Goal: Information Seeking & Learning: Find specific page/section

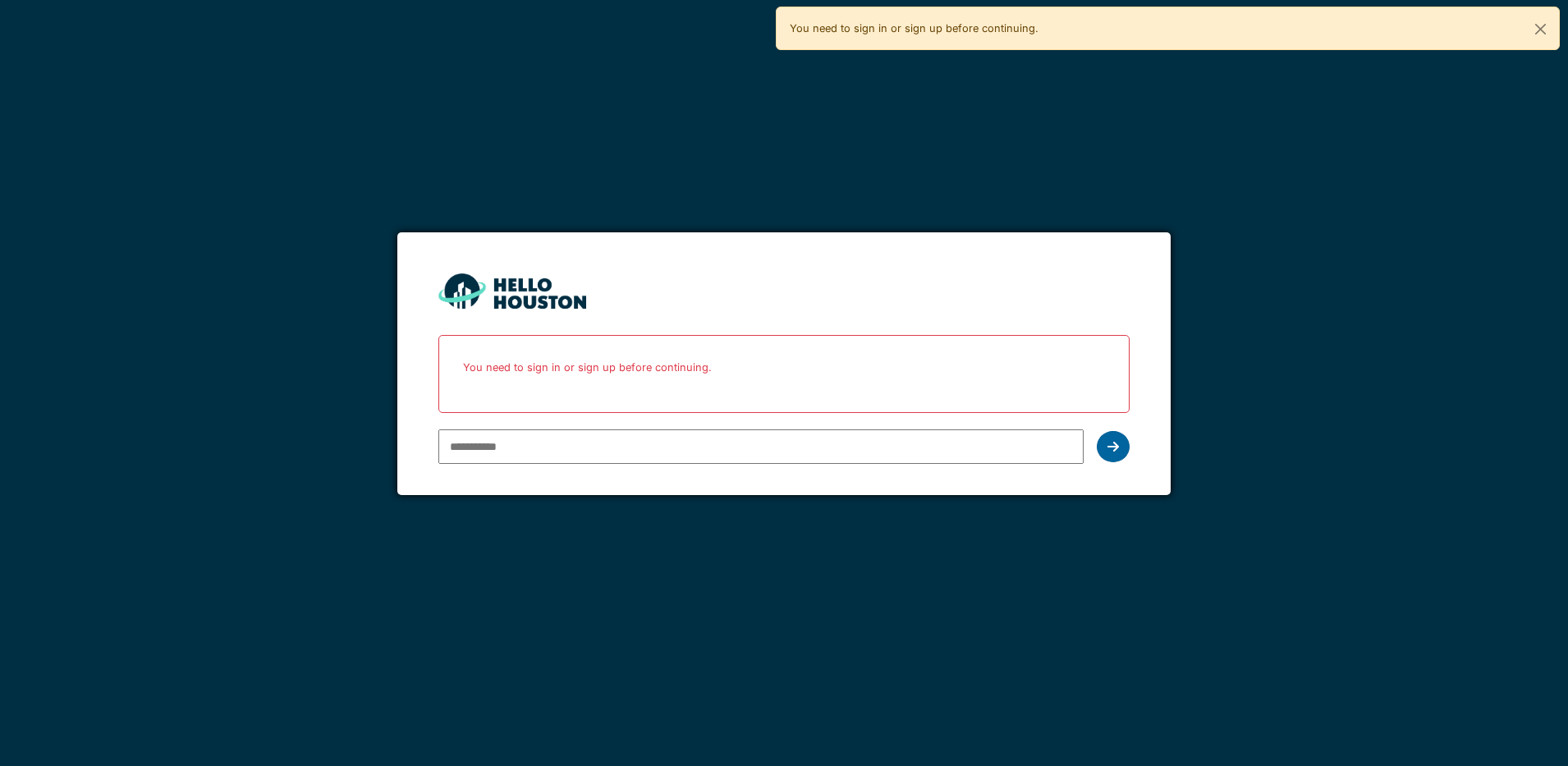
type input "**********"
click at [1113, 447] on icon at bounding box center [1113, 446] width 12 height 13
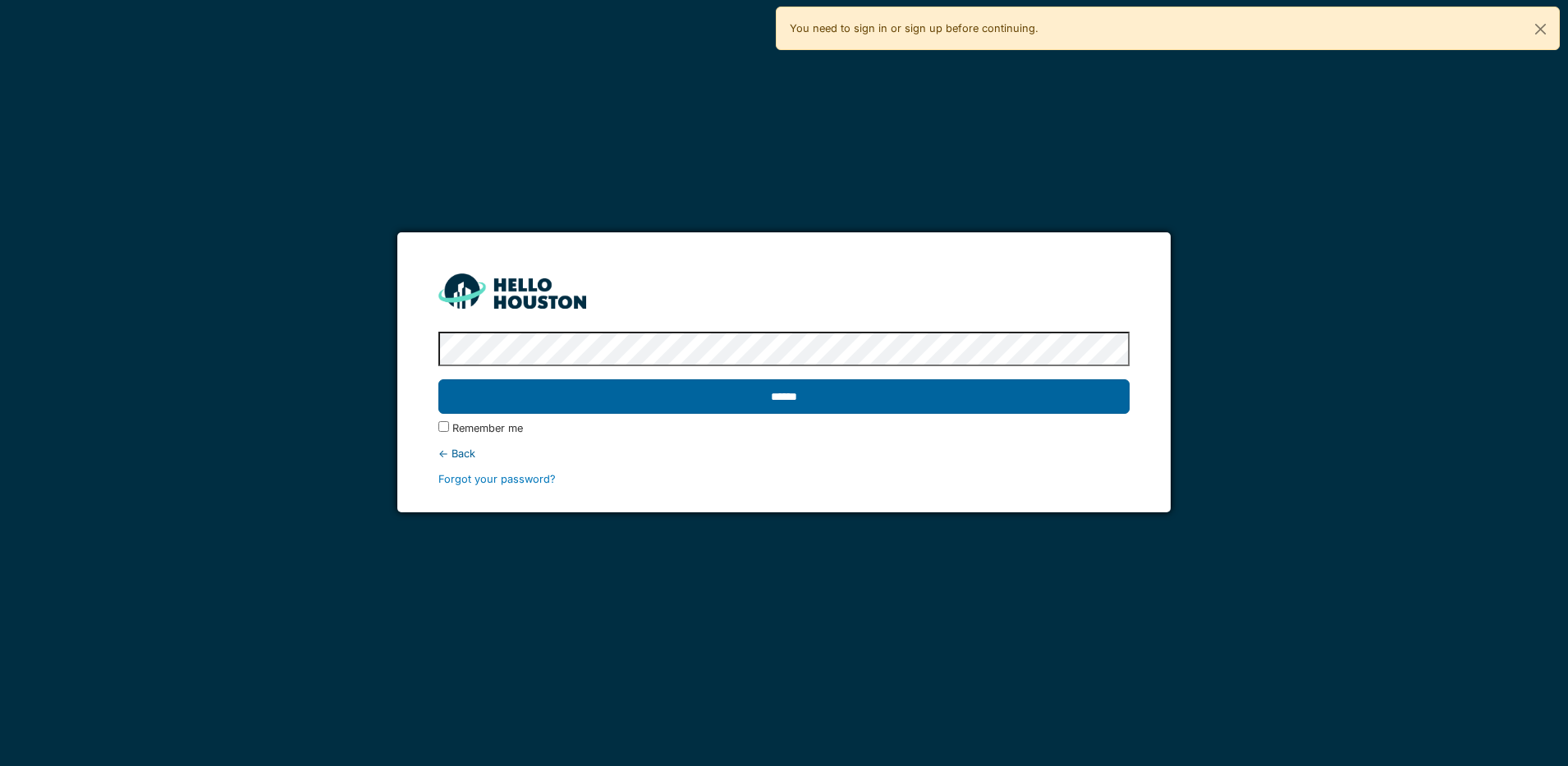
click at [957, 394] on input "******" at bounding box center [784, 396] width 692 height 35
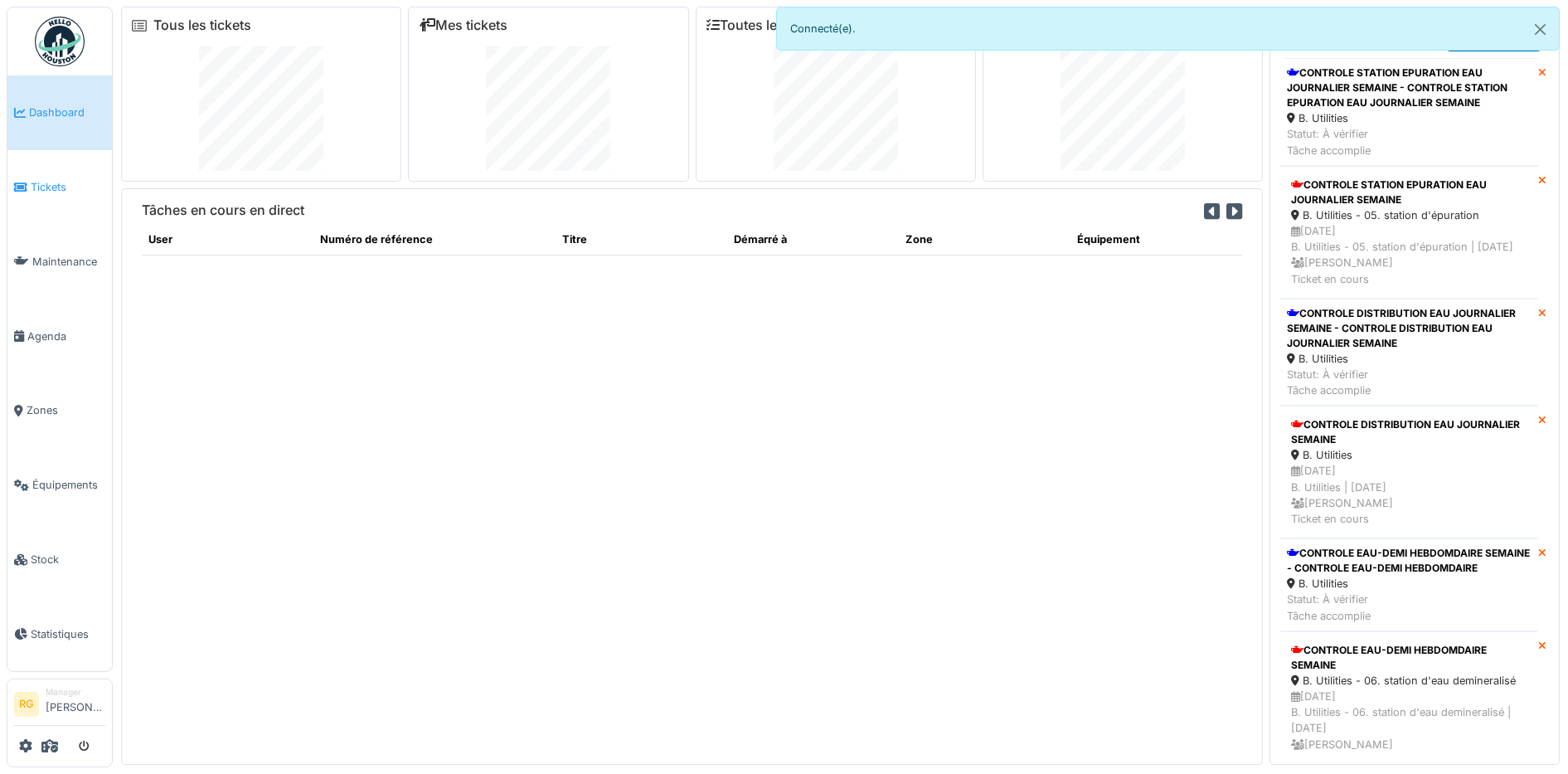
click at [48, 185] on span "Tickets" at bounding box center [68, 187] width 75 height 15
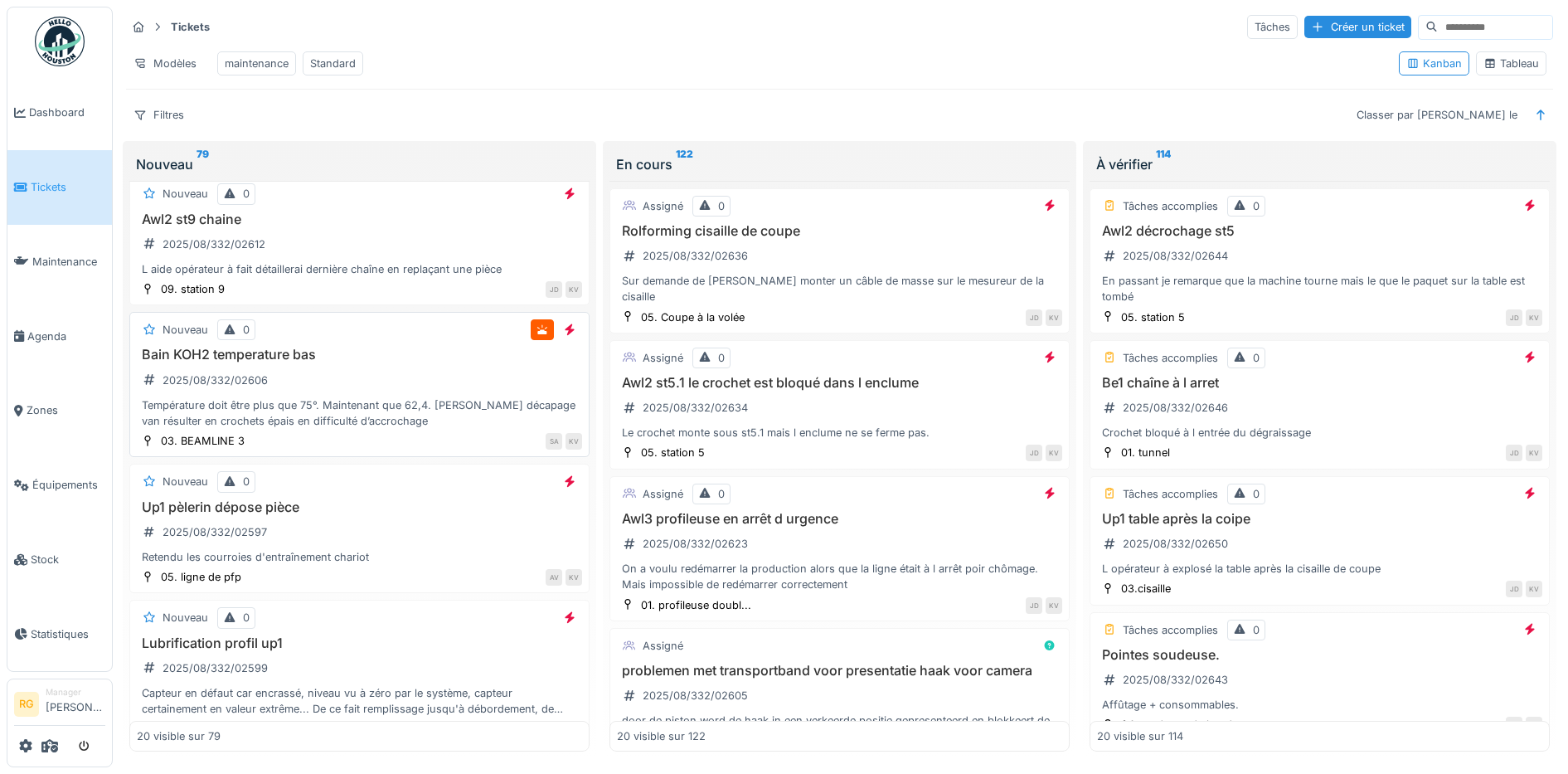
scroll to position [104, 0]
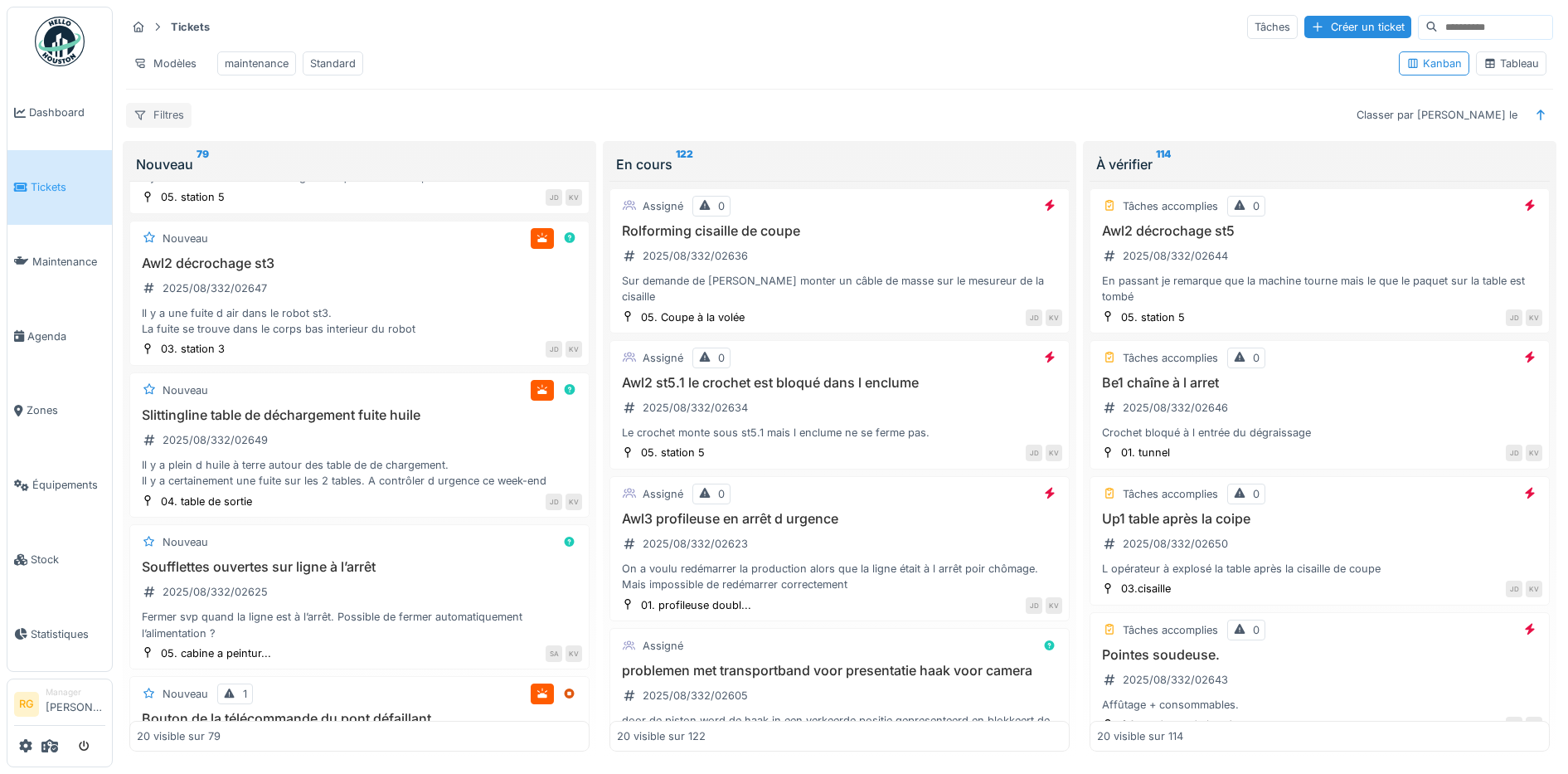
click at [179, 127] on div "Filtres" at bounding box center [159, 115] width 65 height 24
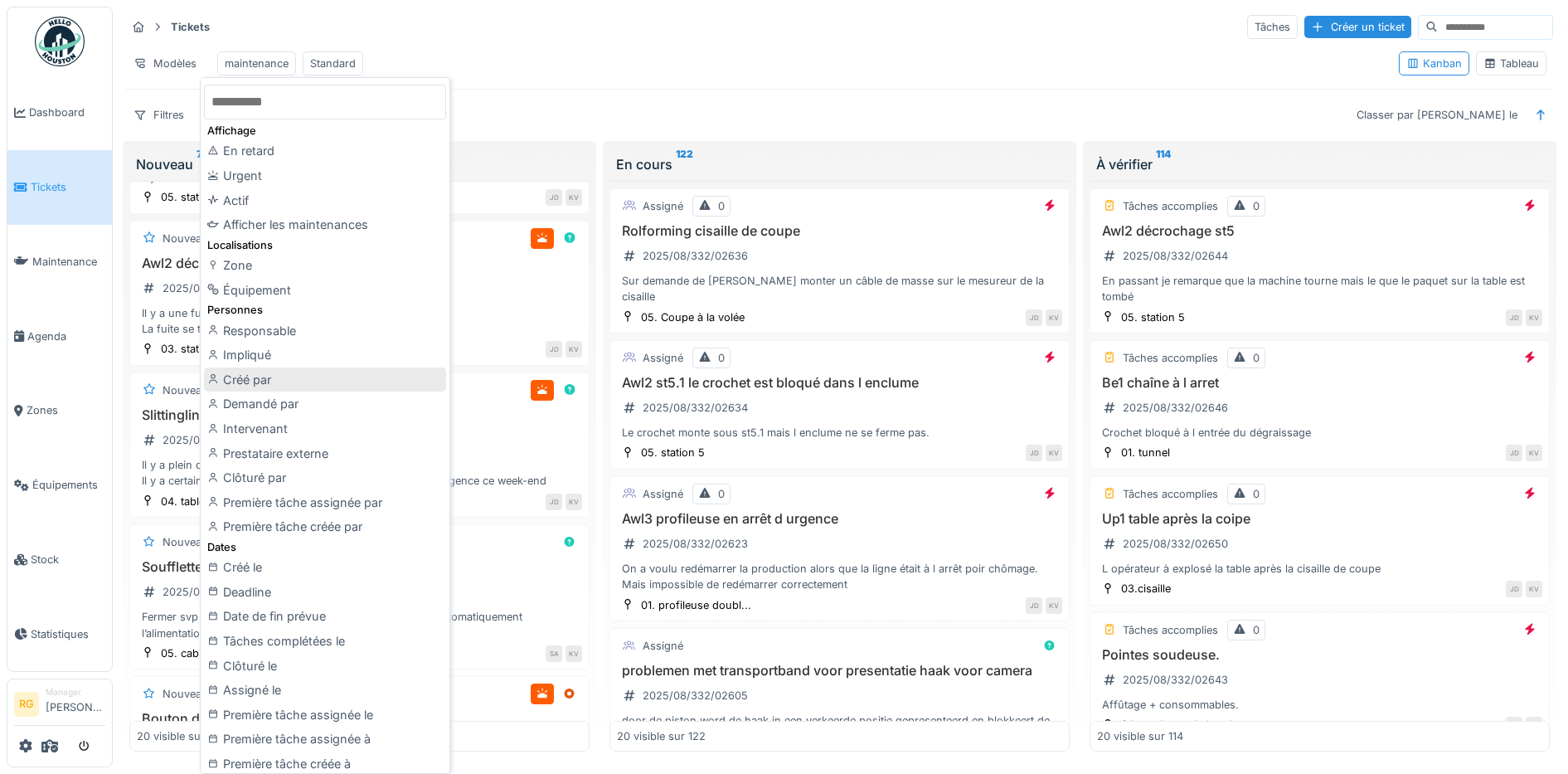
click at [260, 383] on div "Créé par" at bounding box center [325, 380] width 242 height 25
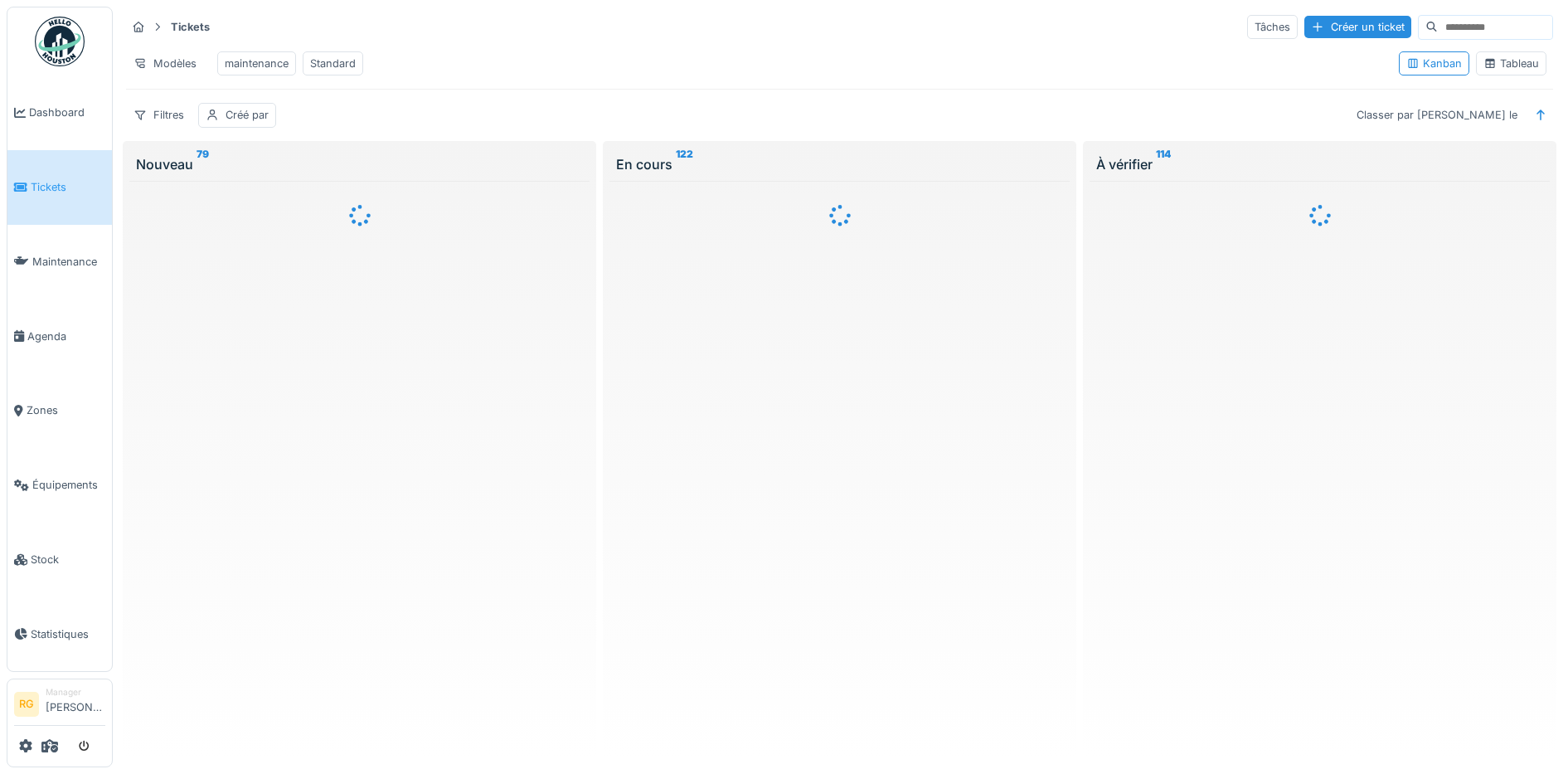
scroll to position [0, 0]
click at [248, 123] on div "Créé par" at bounding box center [247, 115] width 43 height 15
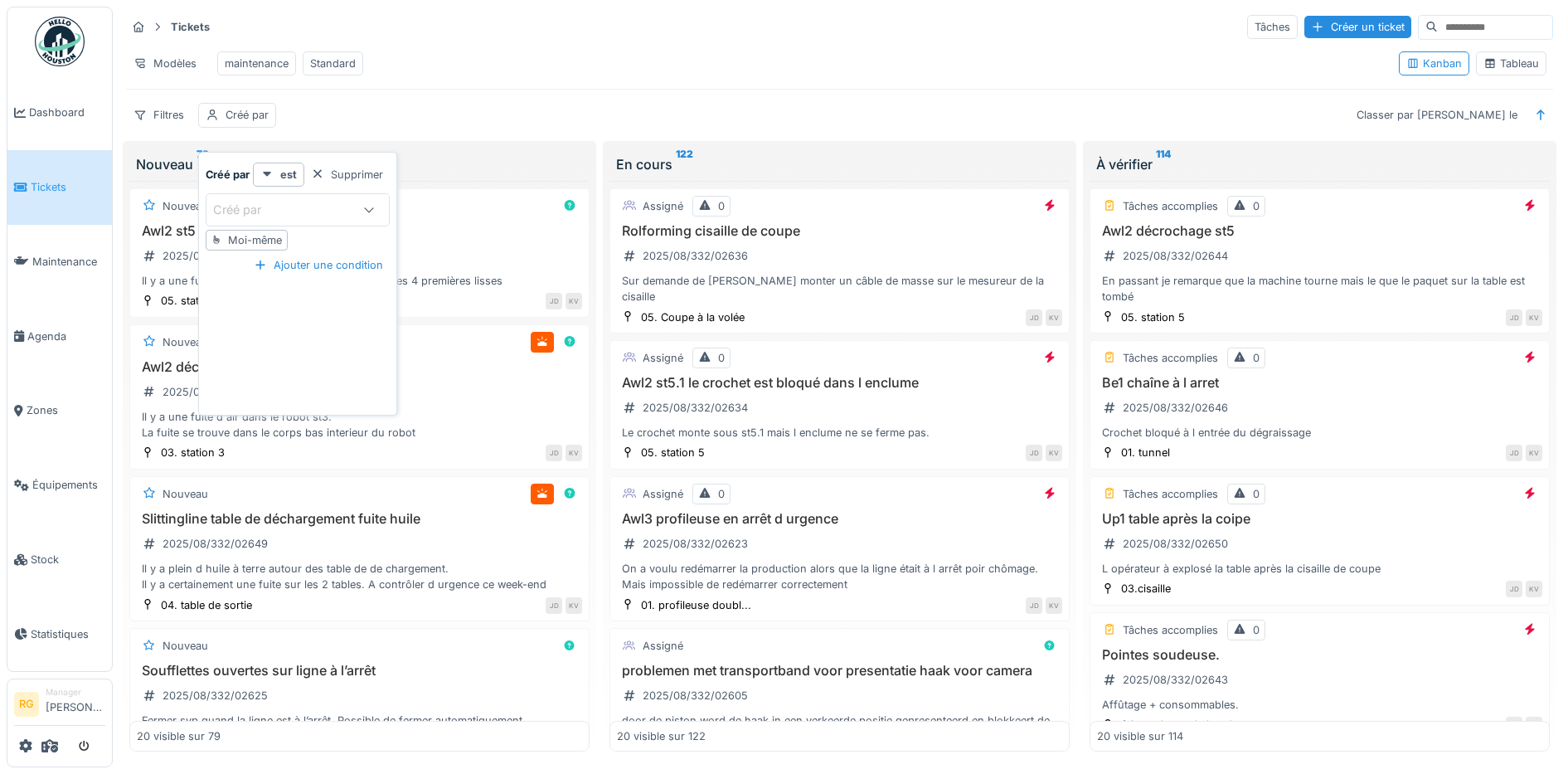
click at [301, 213] on div "Créé par" at bounding box center [283, 209] width 140 height 18
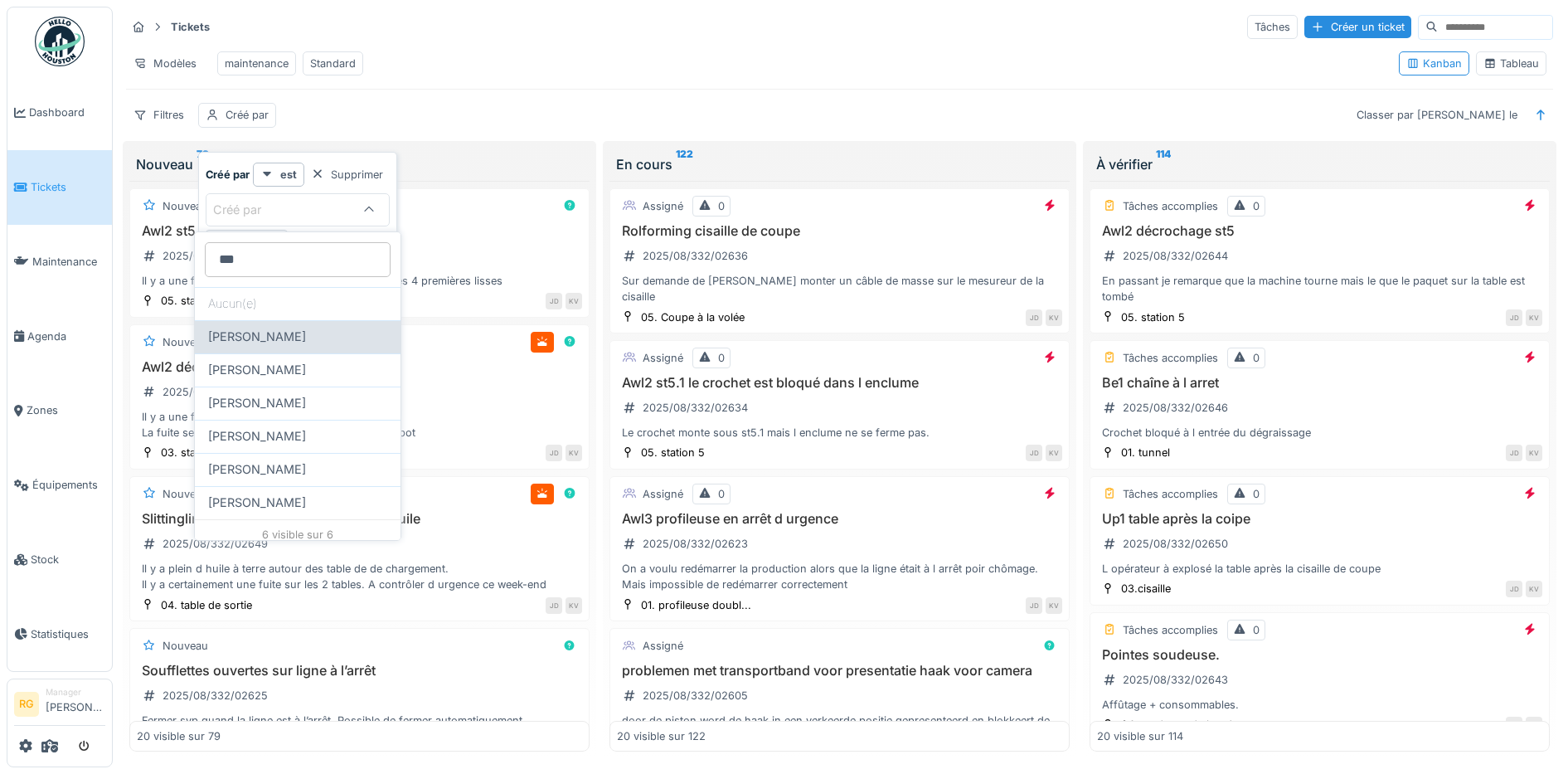
type par_k5ODQ "***"
click at [272, 338] on span "[PERSON_NAME]" at bounding box center [257, 336] width 98 height 18
type input "****"
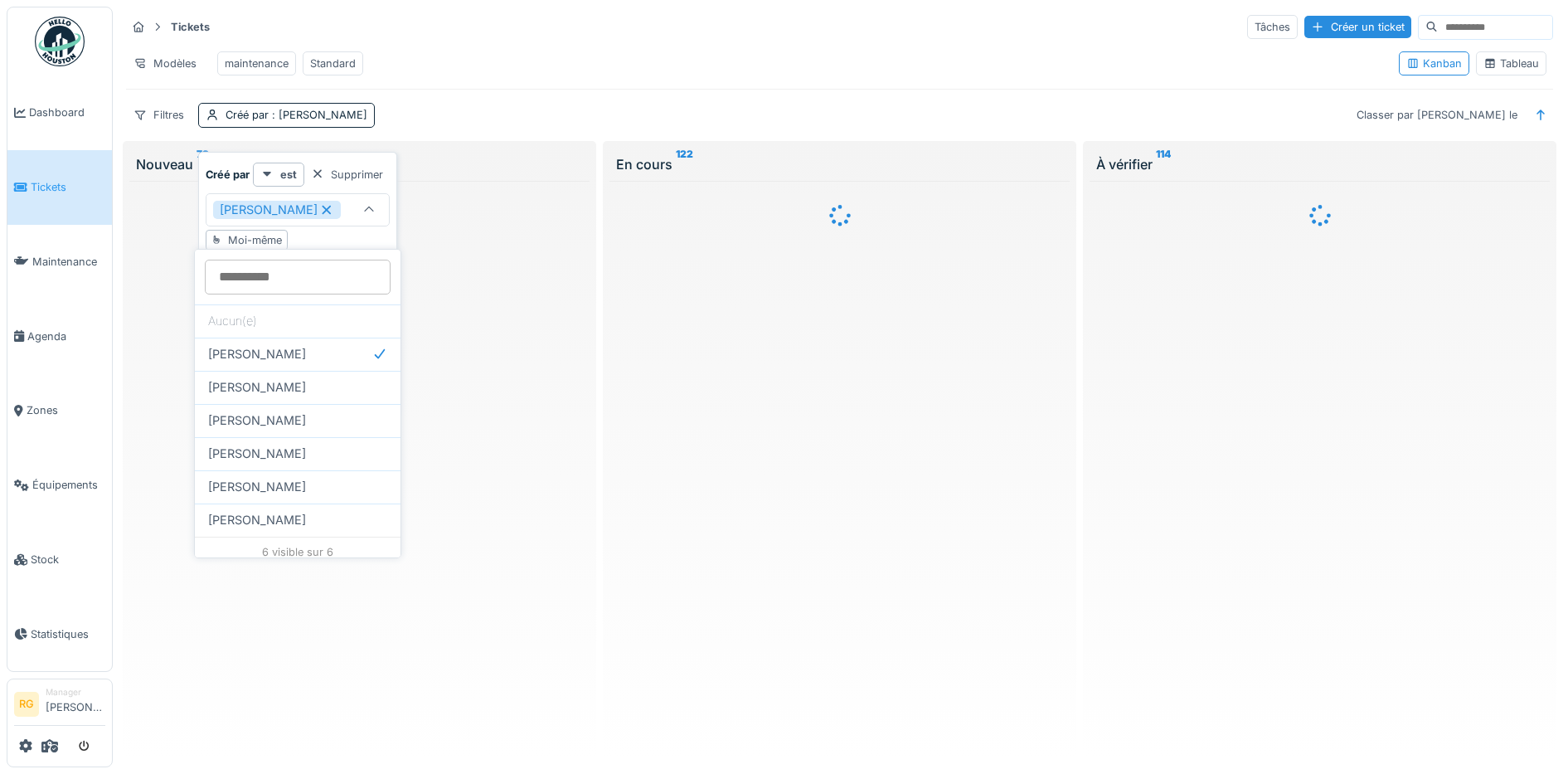
click at [584, 51] on div "Modèles maintenance Standard" at bounding box center [756, 63] width 1260 height 38
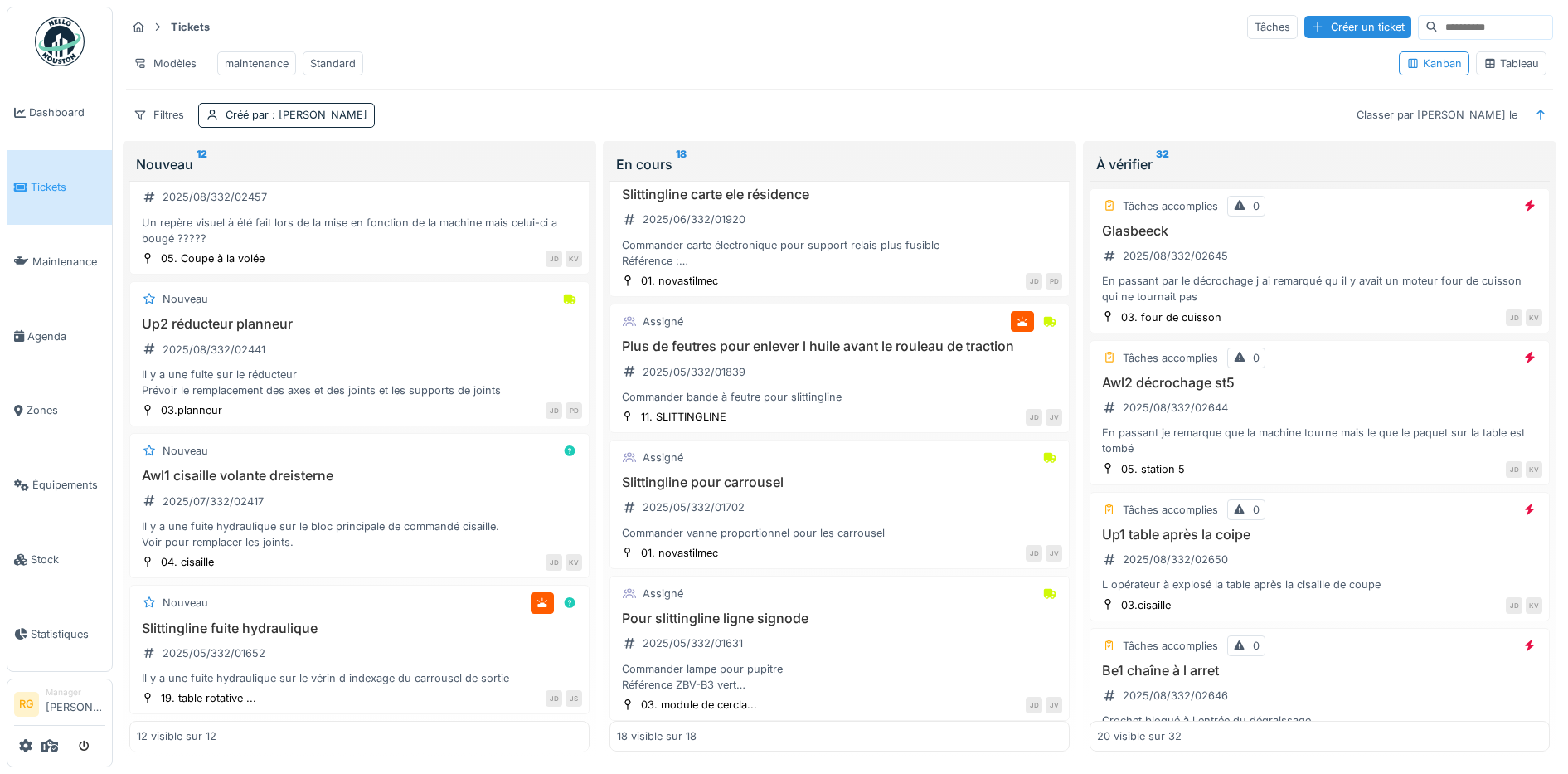
scroll to position [1244, 0]
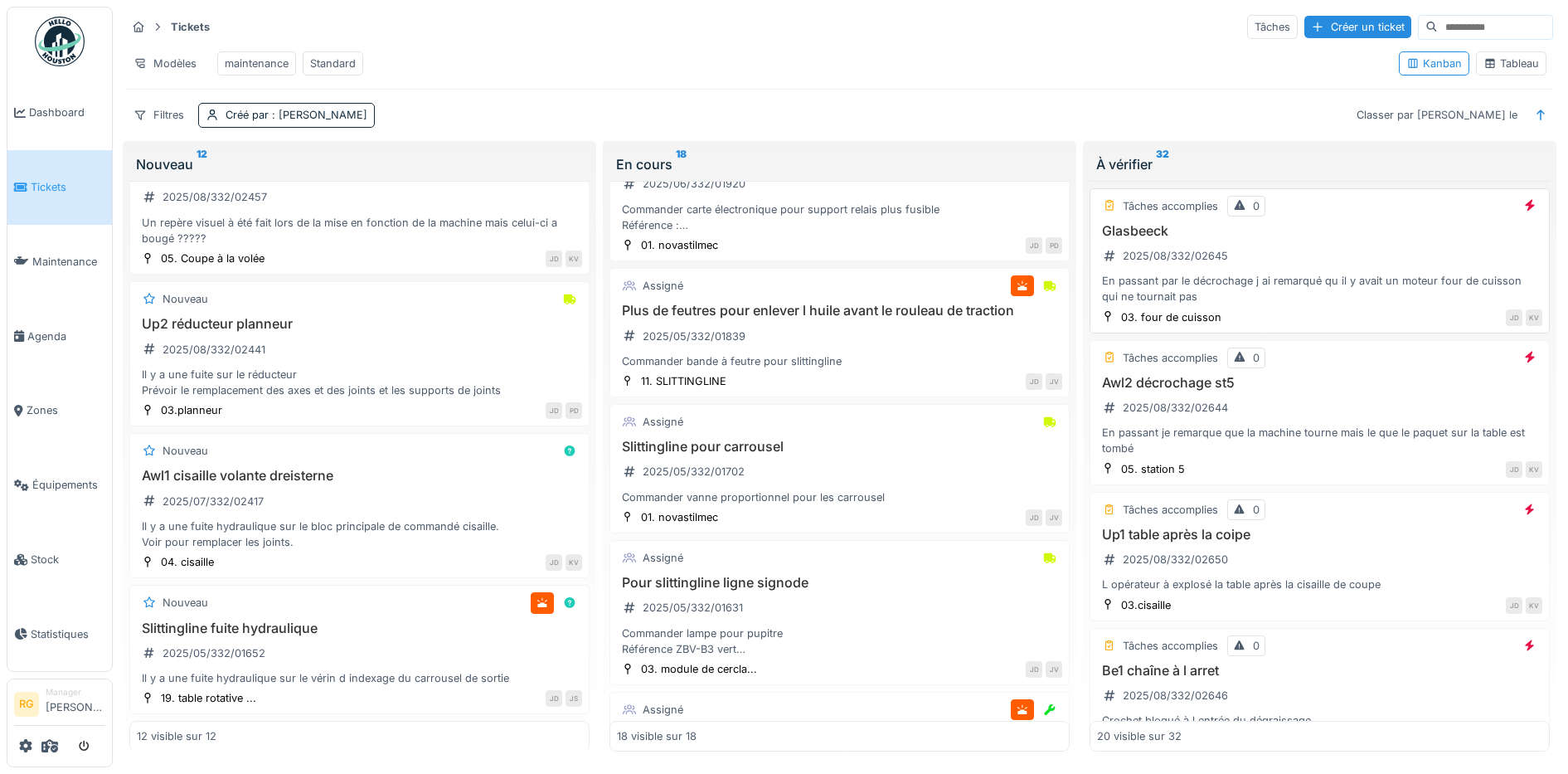
click at [1327, 261] on div "Glasbeeck 2025/08/332/02645 En passant par le décrochage j ai remarqué qu il y …" at bounding box center [1320, 264] width 446 height 82
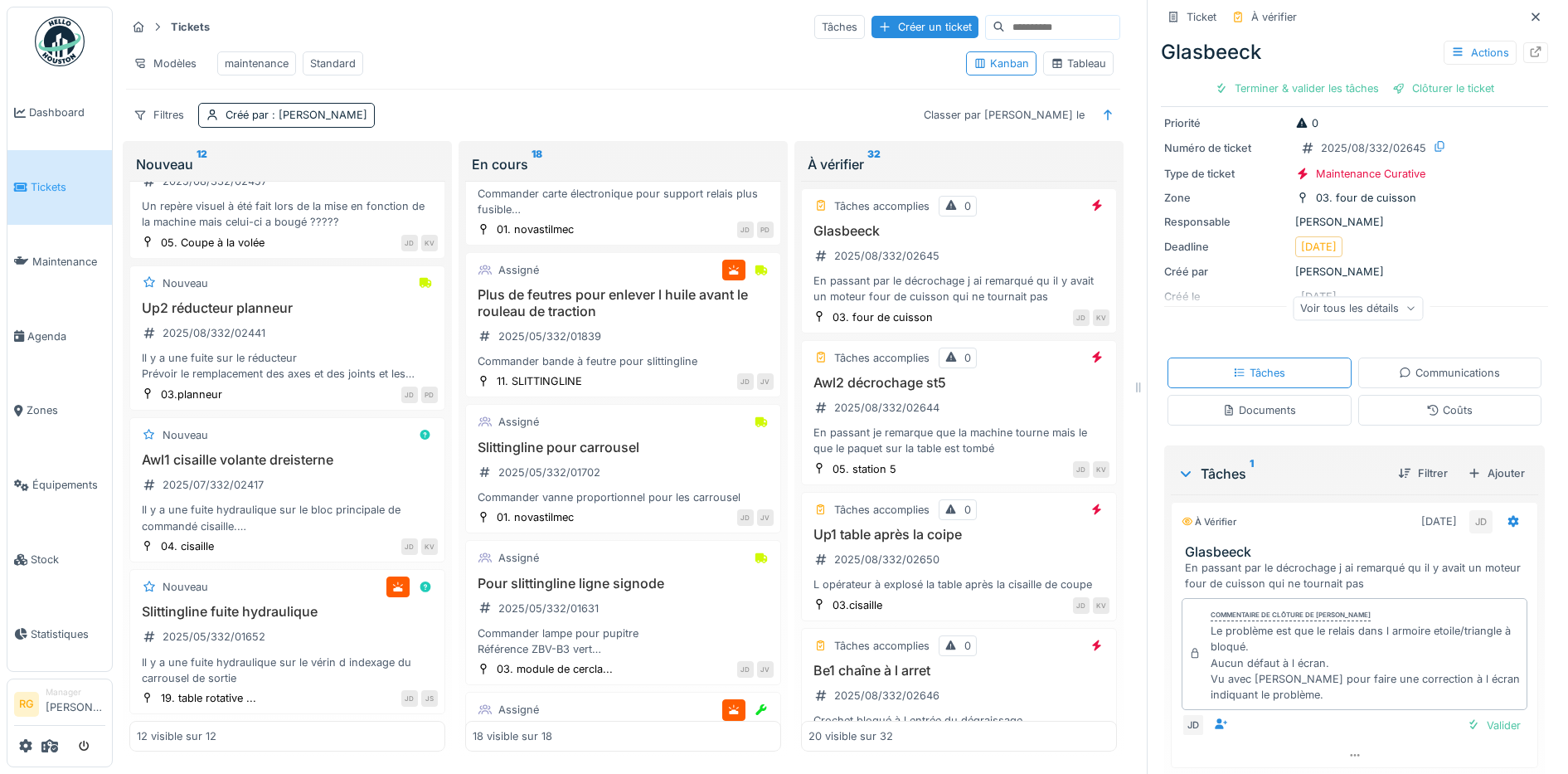
scroll to position [104, 0]
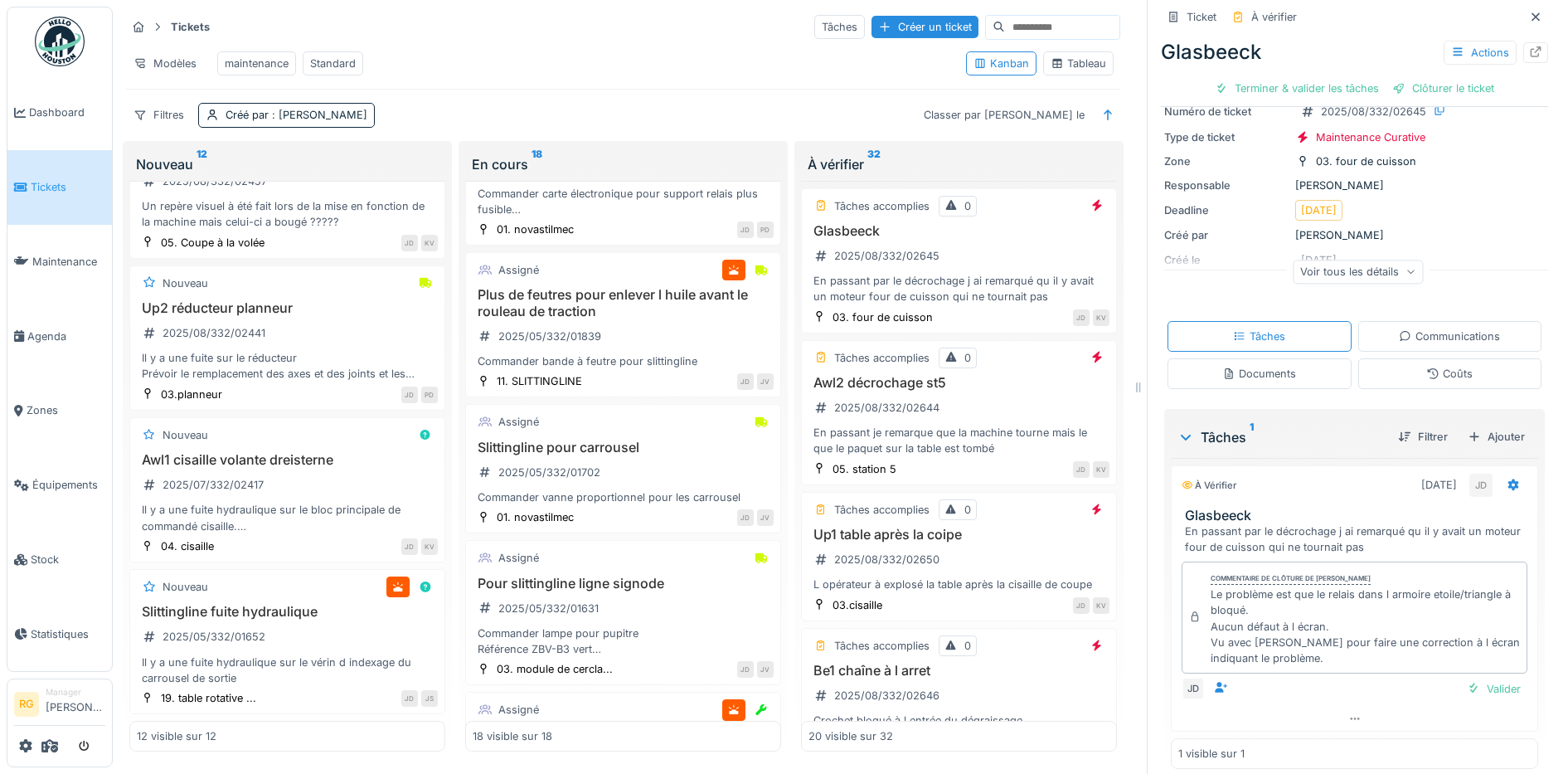
click at [1248, 376] on div "Documents" at bounding box center [1259, 374] width 74 height 15
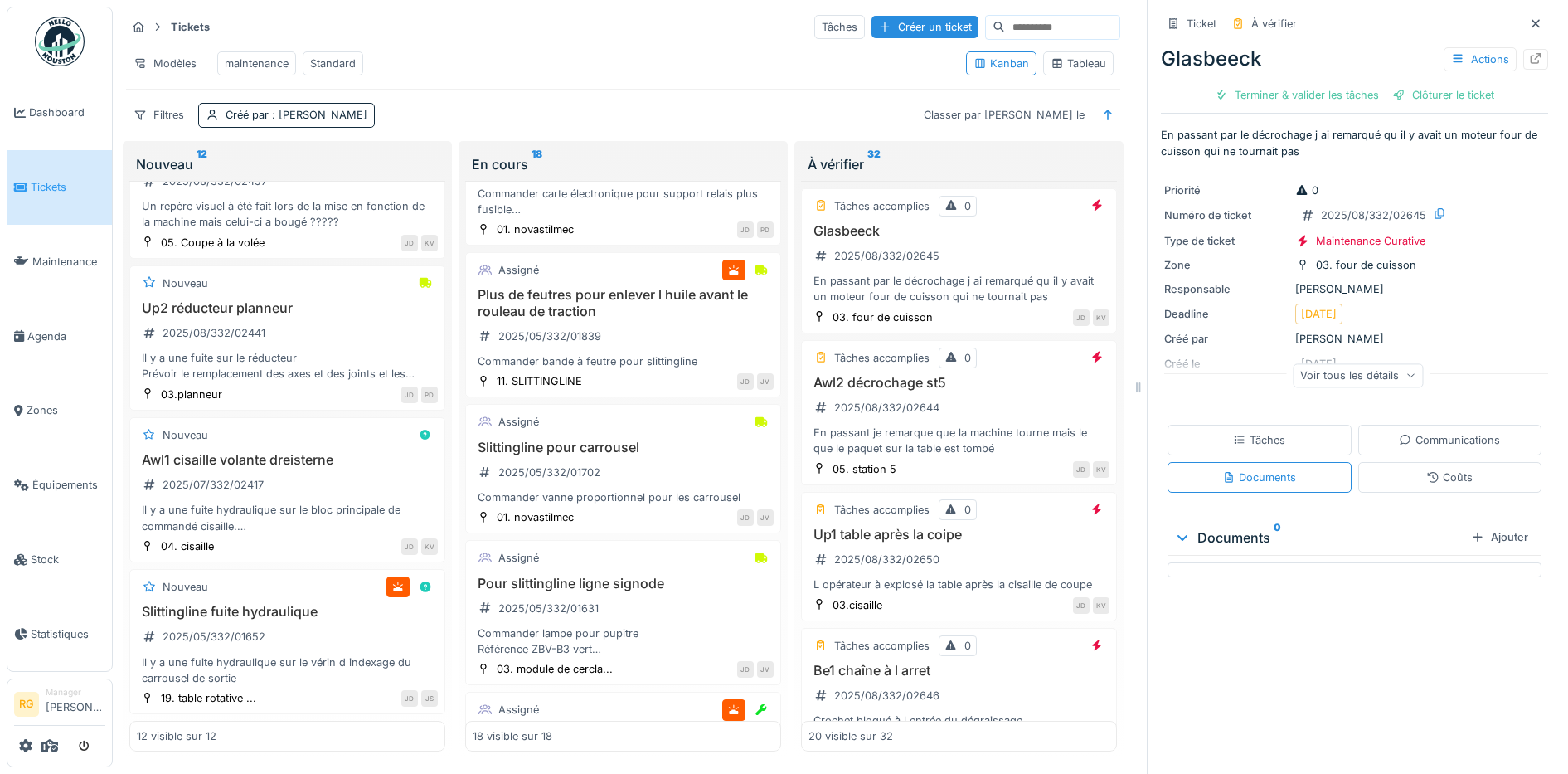
click at [1243, 432] on div "Tâches" at bounding box center [1259, 440] width 52 height 15
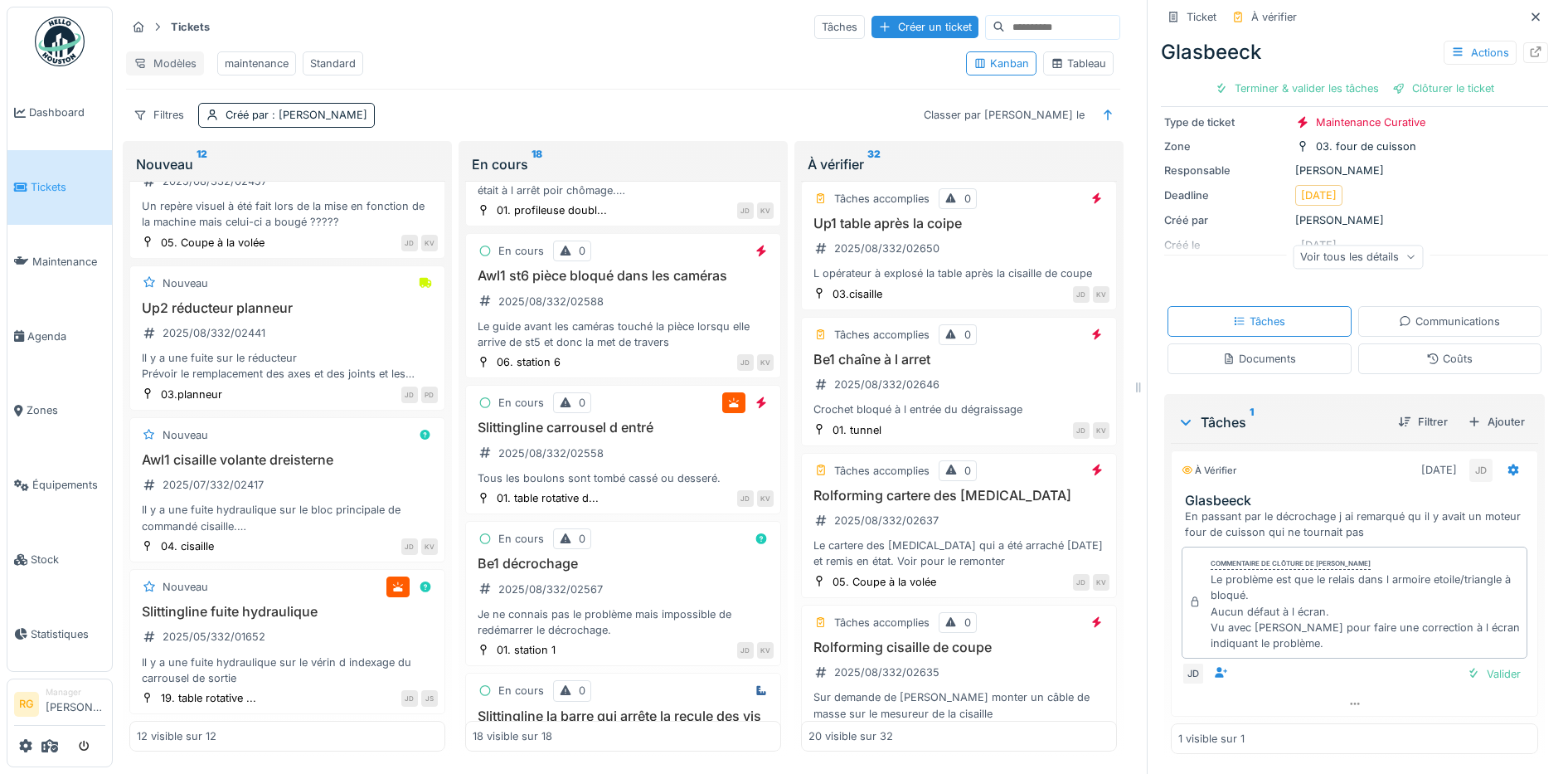
scroll to position [423, 0]
click at [294, 117] on span ": [PERSON_NAME]" at bounding box center [318, 115] width 99 height 13
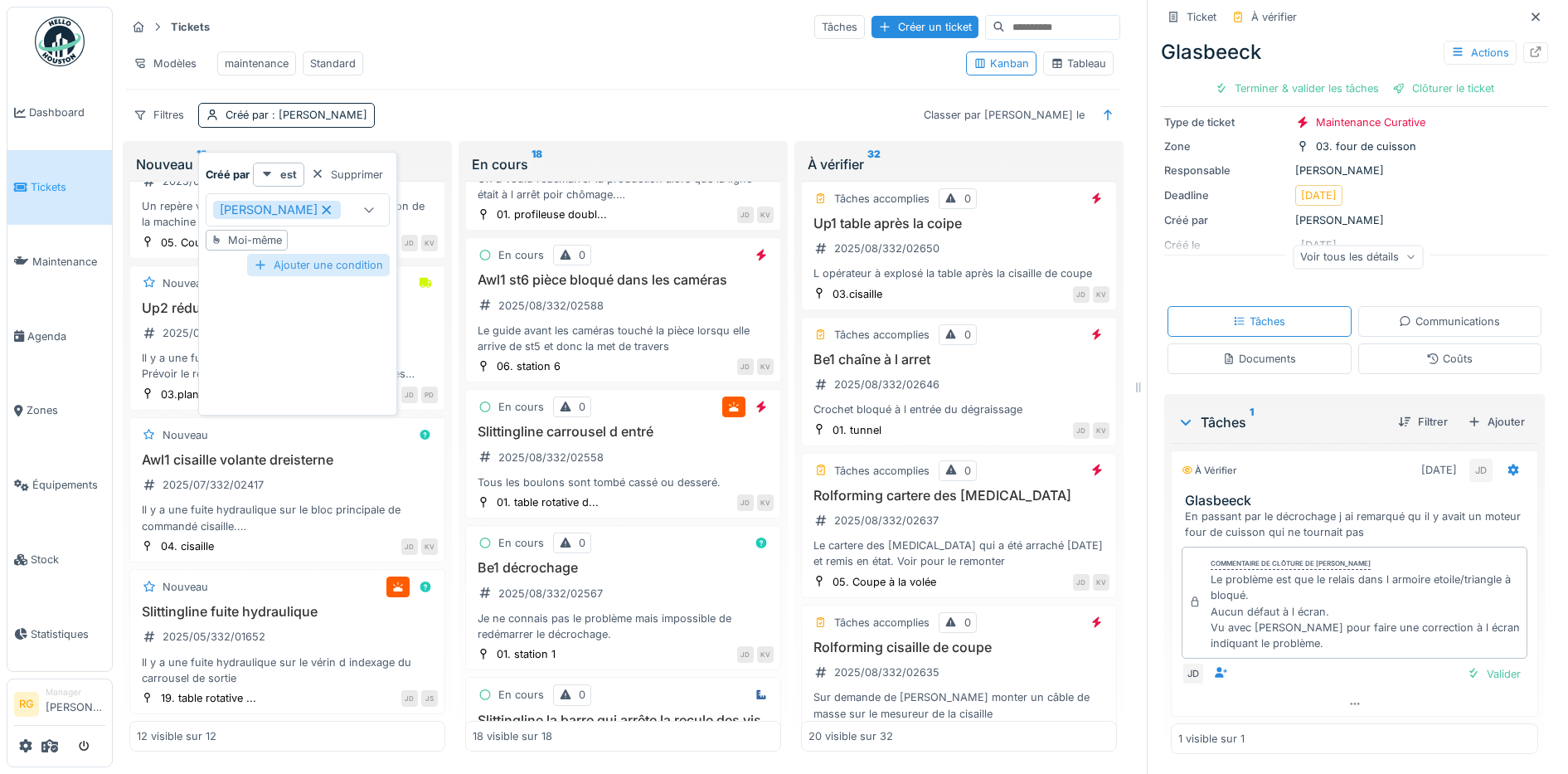
click at [320, 265] on div "Ajouter une condition" at bounding box center [318, 265] width 142 height 22
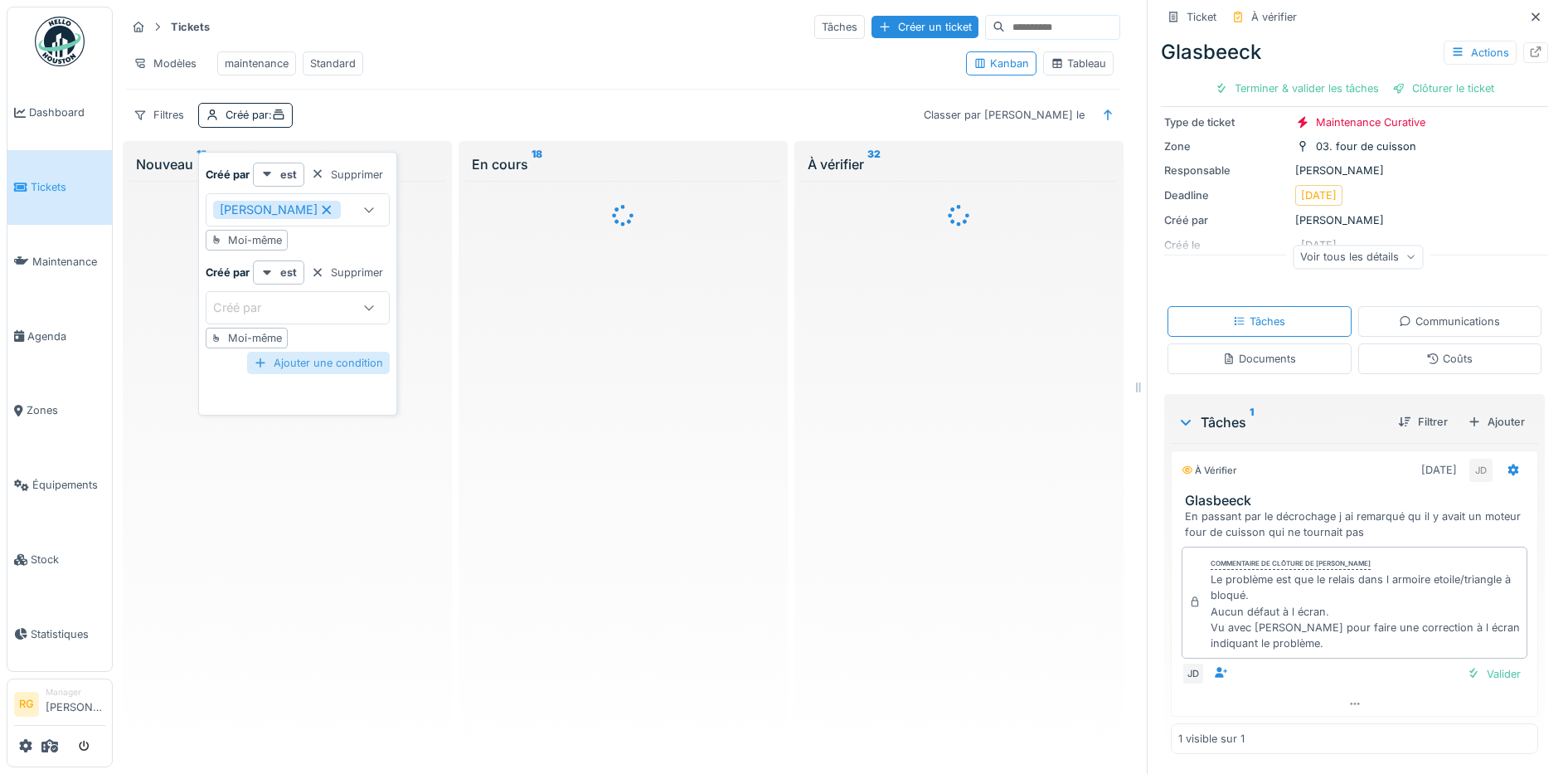
scroll to position [0, 0]
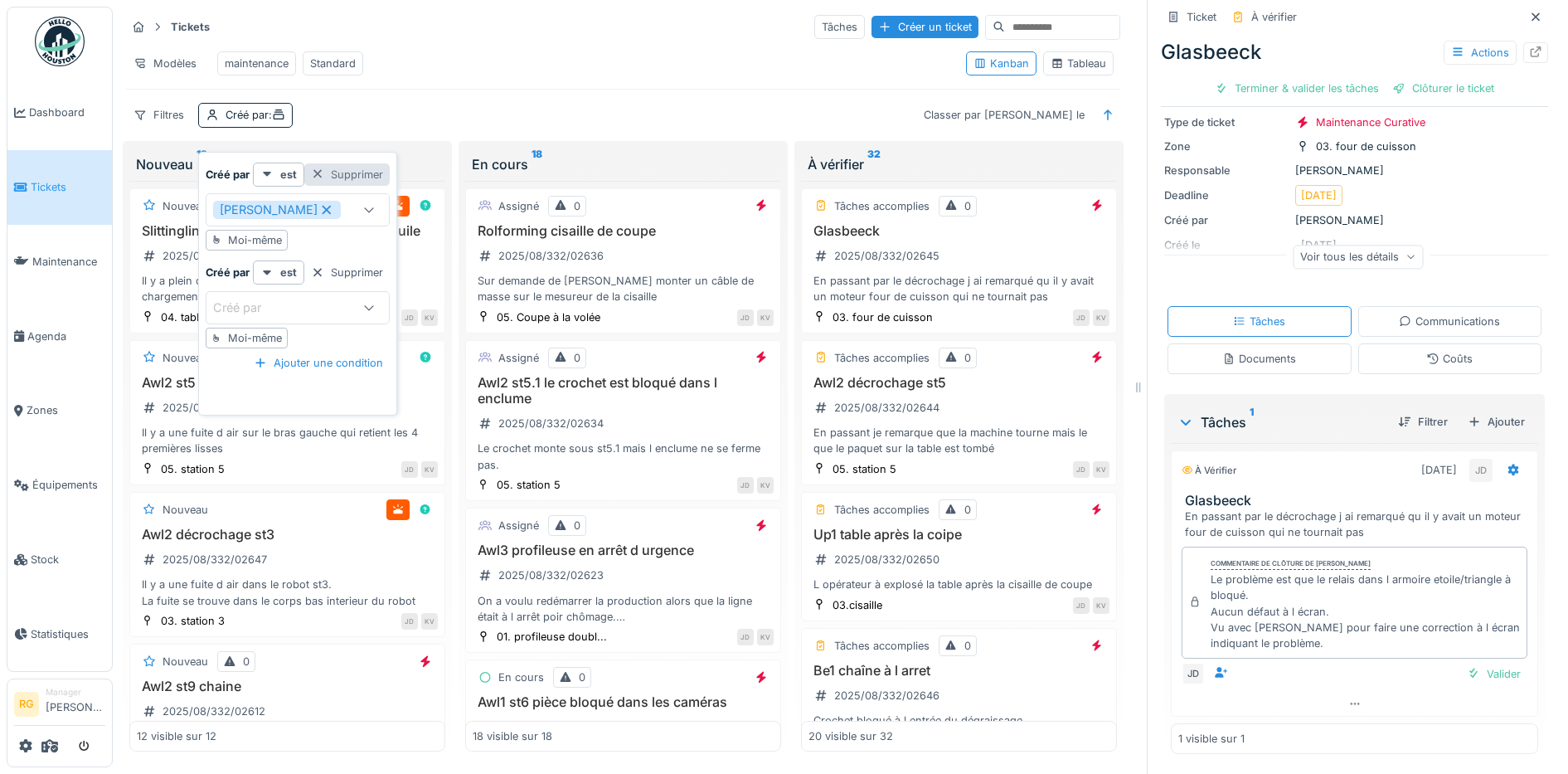
click at [330, 164] on div "Supprimer" at bounding box center [347, 175] width 86 height 22
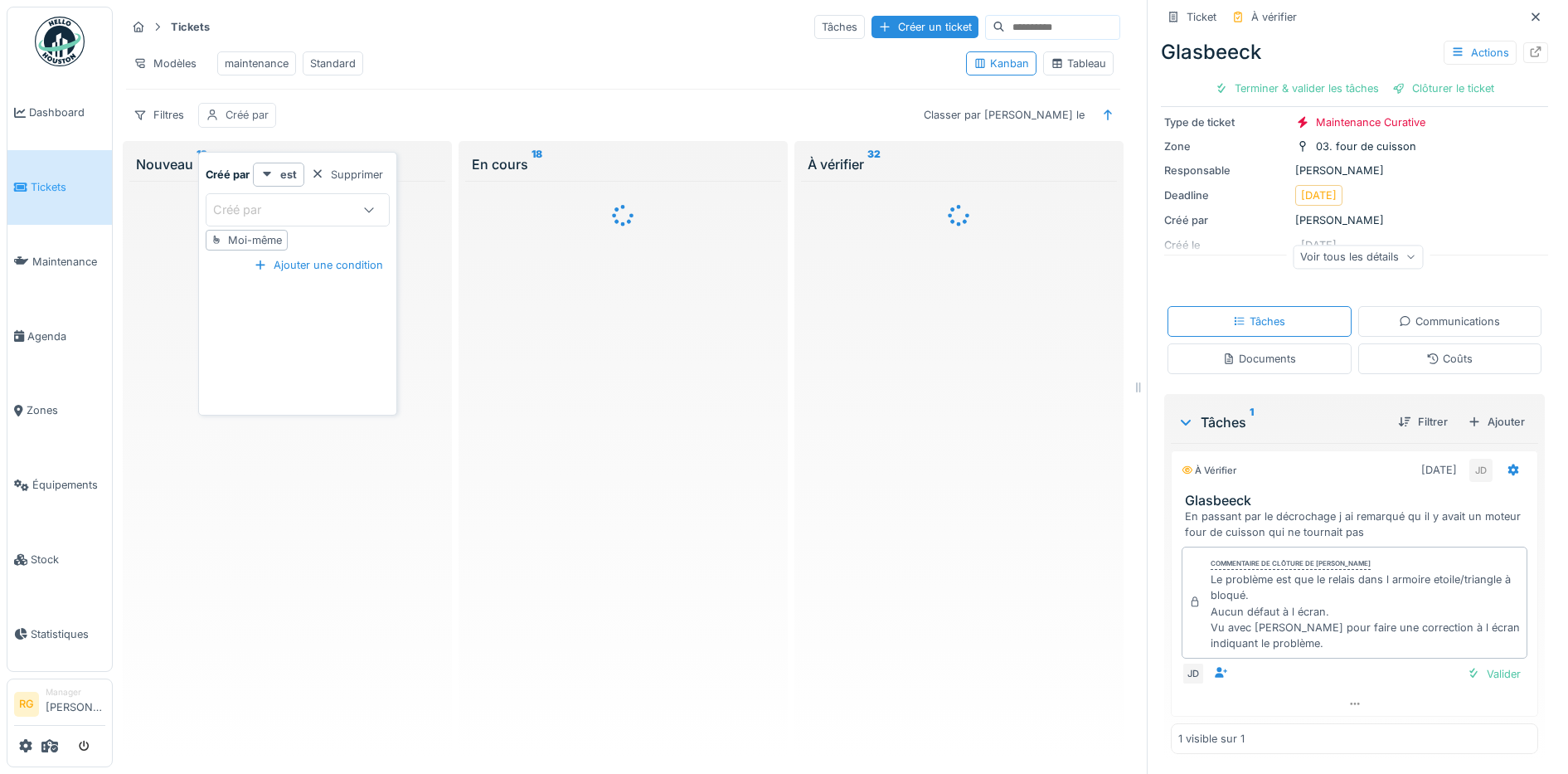
click at [251, 115] on div "Créé par" at bounding box center [247, 115] width 43 height 15
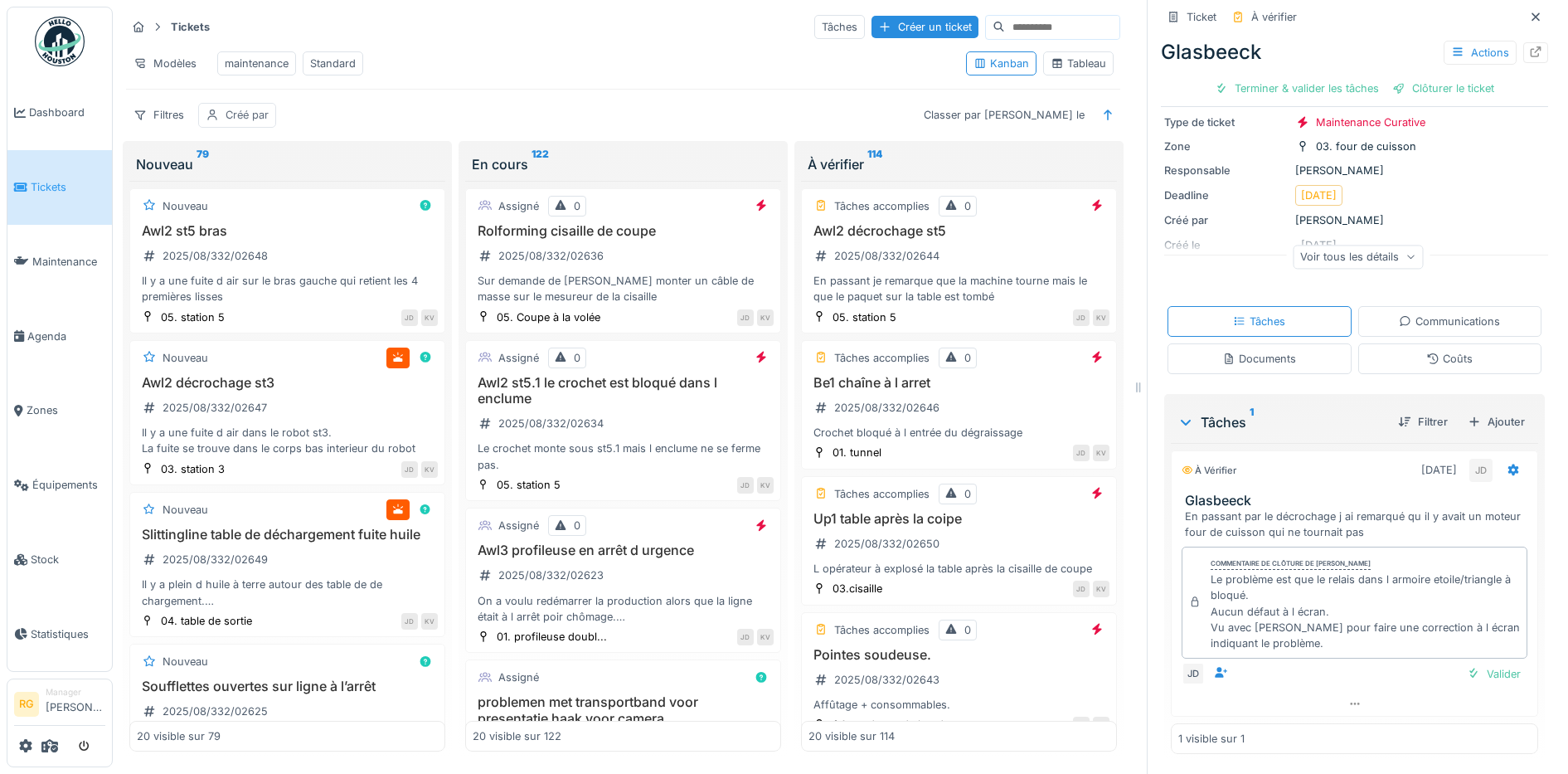
click at [226, 113] on div "Créé par" at bounding box center [247, 115] width 43 height 15
drag, startPoint x: 338, startPoint y: 159, endPoint x: 222, endPoint y: 123, distance: 121.5
click at [338, 164] on div "Supprimer" at bounding box center [347, 175] width 86 height 22
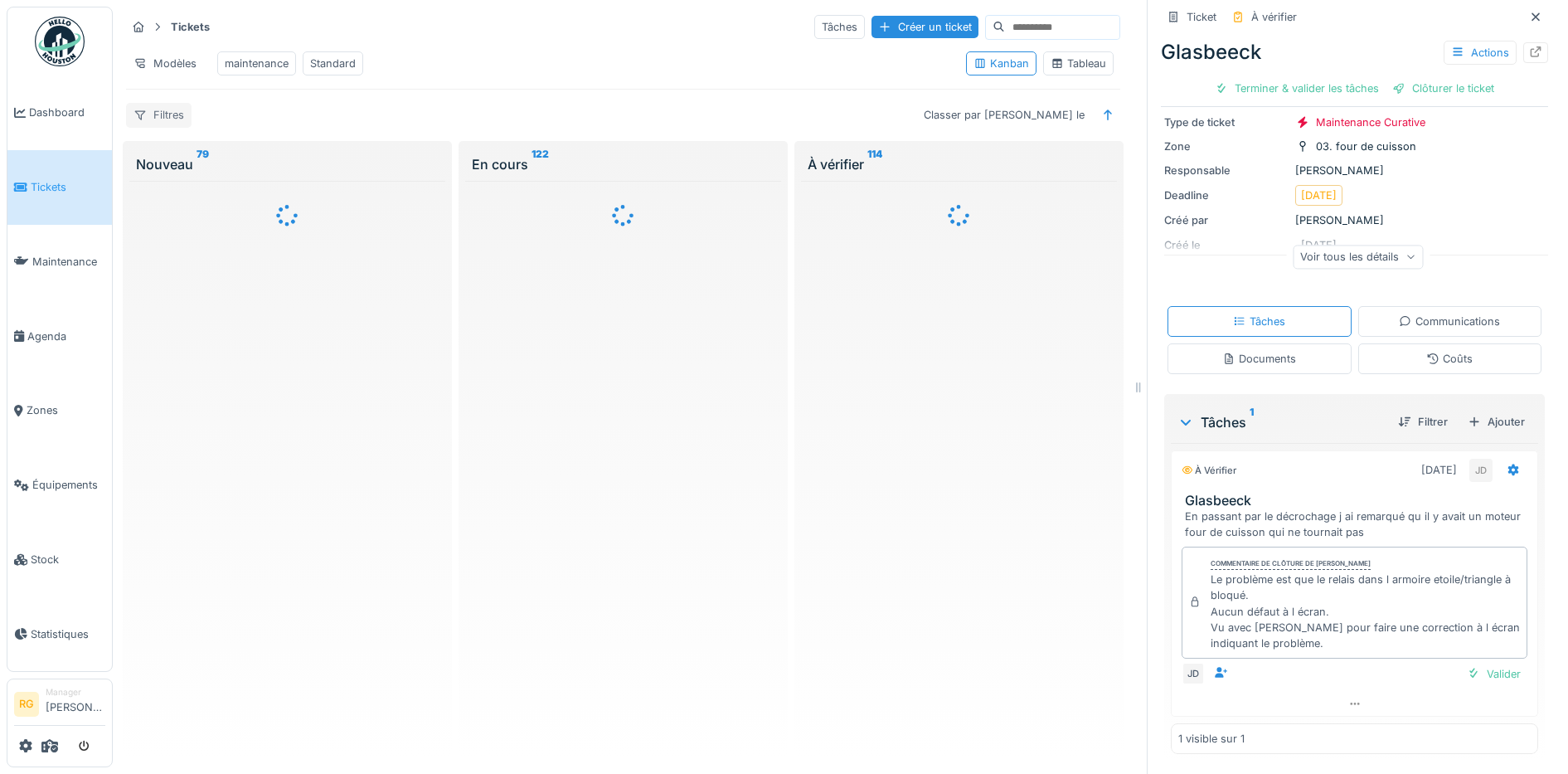
click at [169, 117] on div "Filtres" at bounding box center [159, 115] width 65 height 24
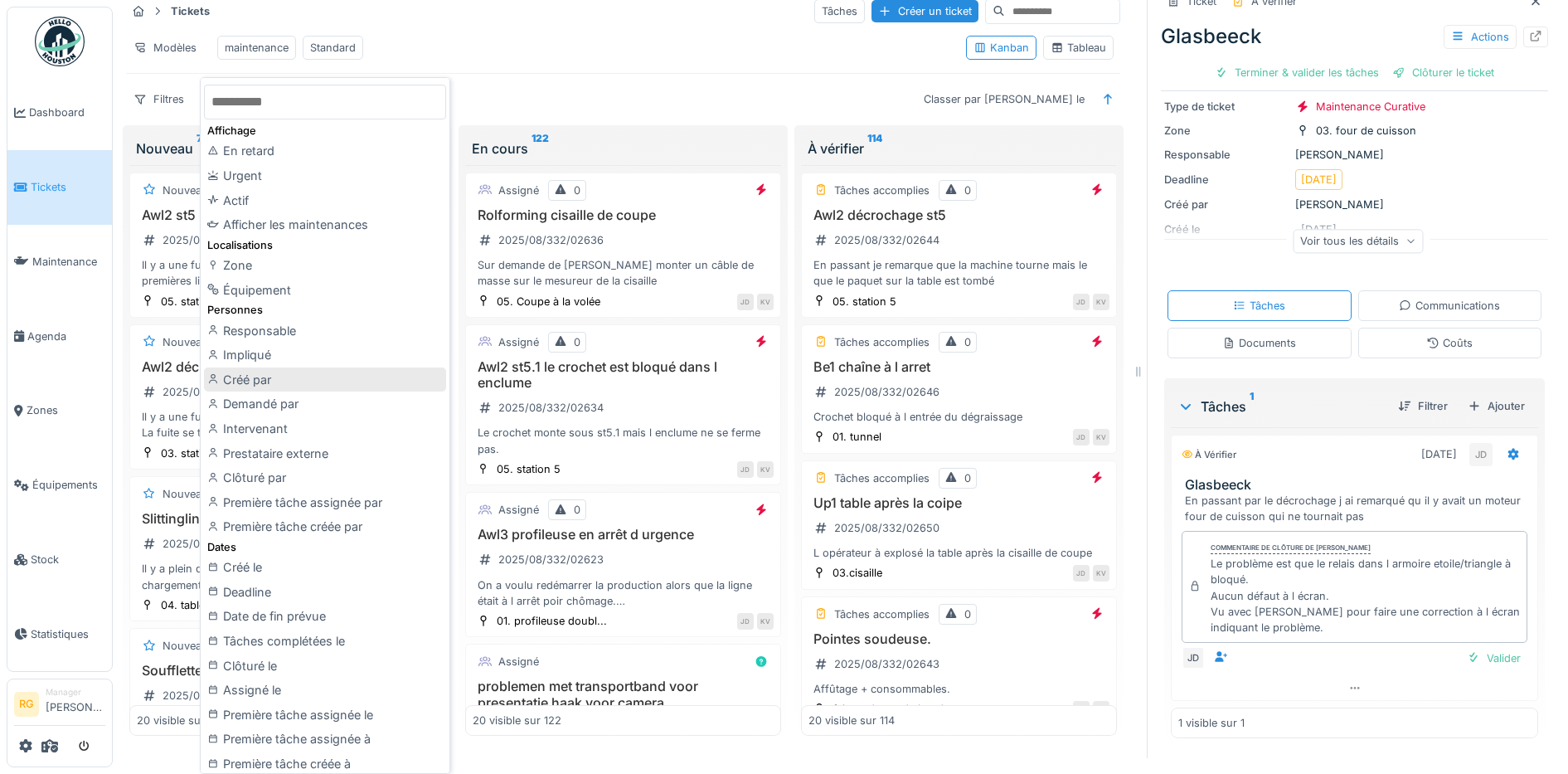
click at [254, 378] on div "Créé par" at bounding box center [325, 380] width 242 height 25
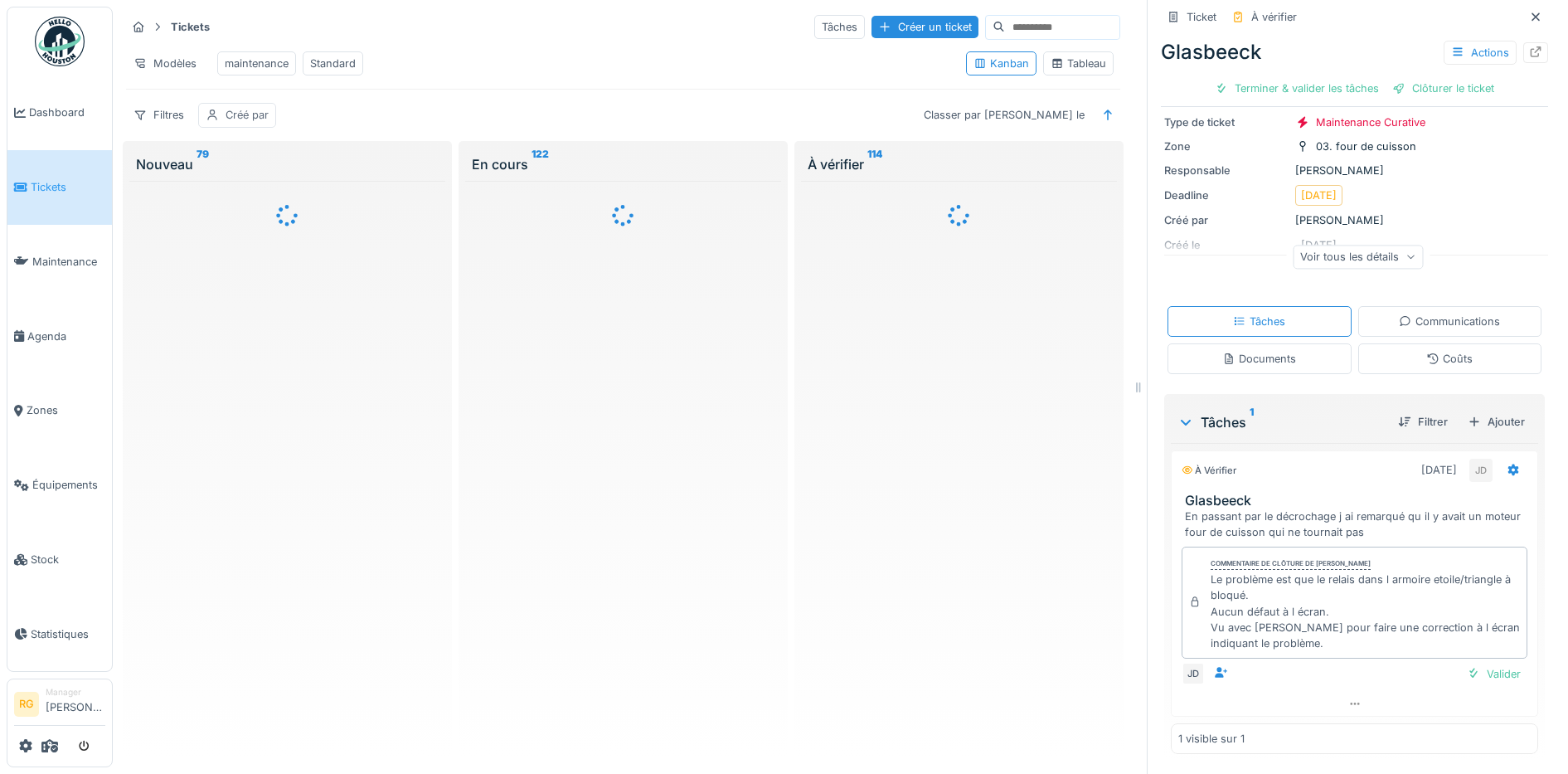
click at [257, 117] on div "Créé par" at bounding box center [247, 115] width 43 height 15
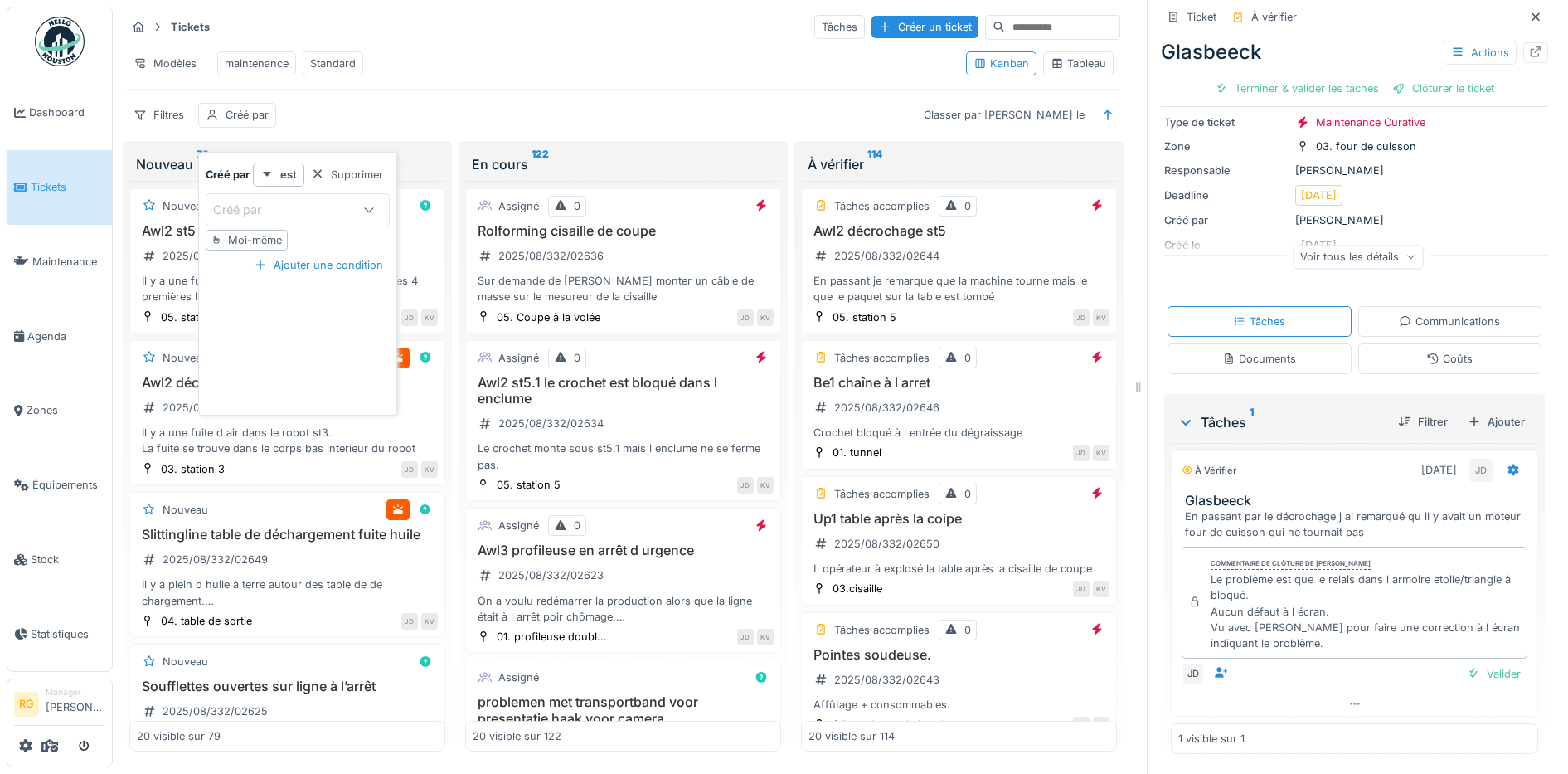
click at [296, 201] on div "Créé par" at bounding box center [283, 209] width 140 height 18
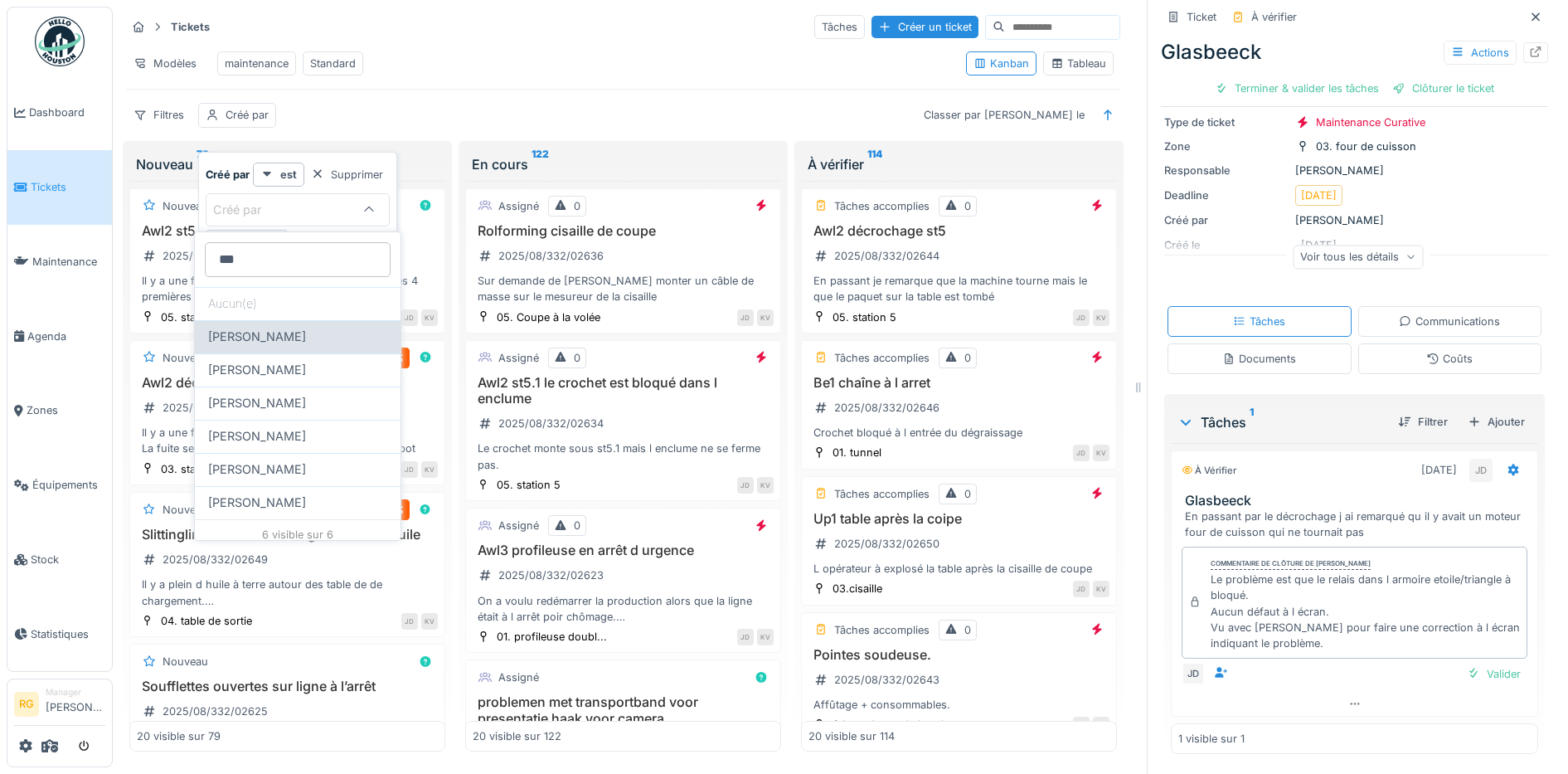
type par_Y0ODA "***"
click at [277, 336] on span "[PERSON_NAME]" at bounding box center [257, 336] width 98 height 18
type input "****"
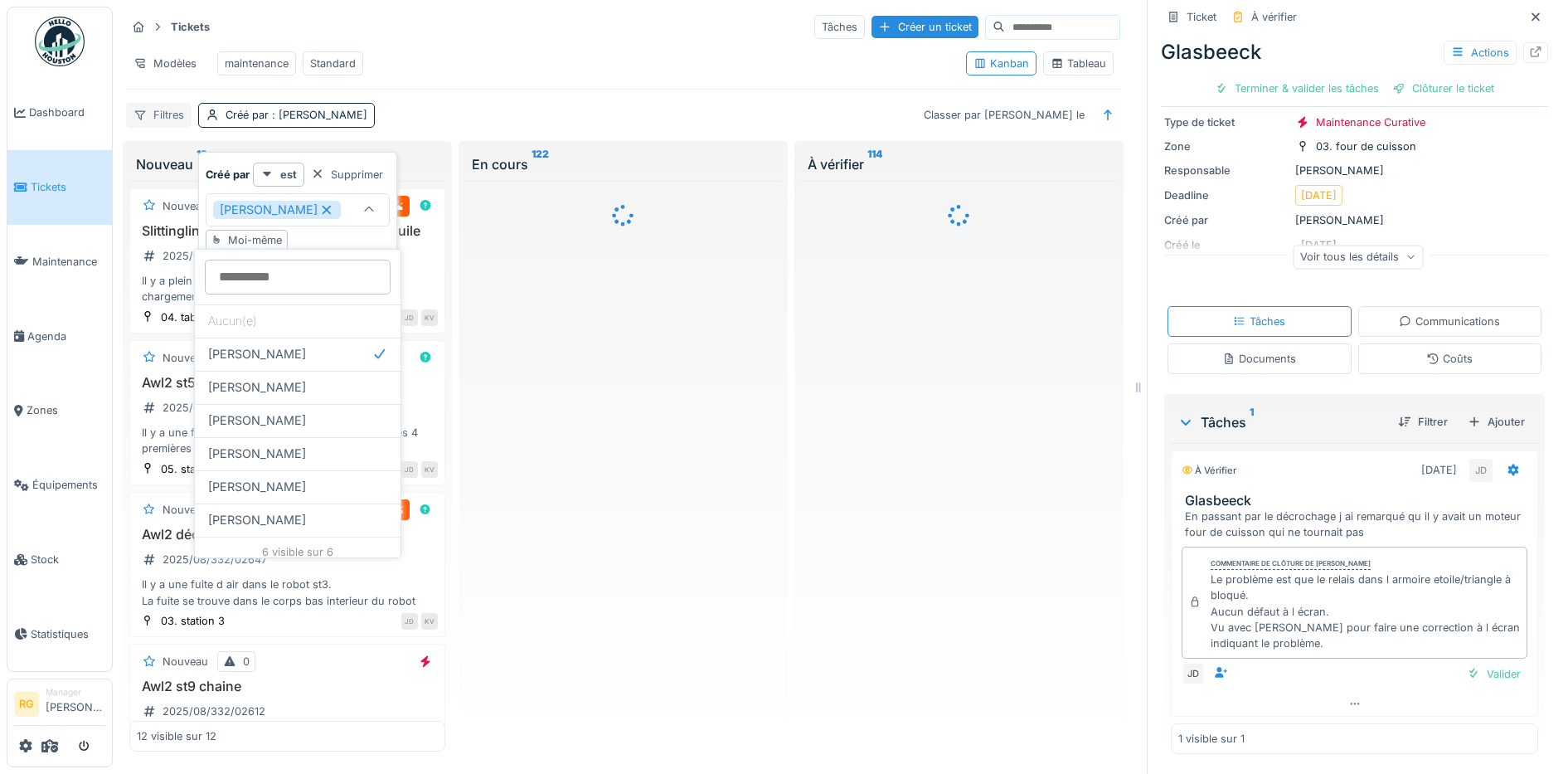
click at [161, 127] on div "Filtres" at bounding box center [159, 115] width 65 height 24
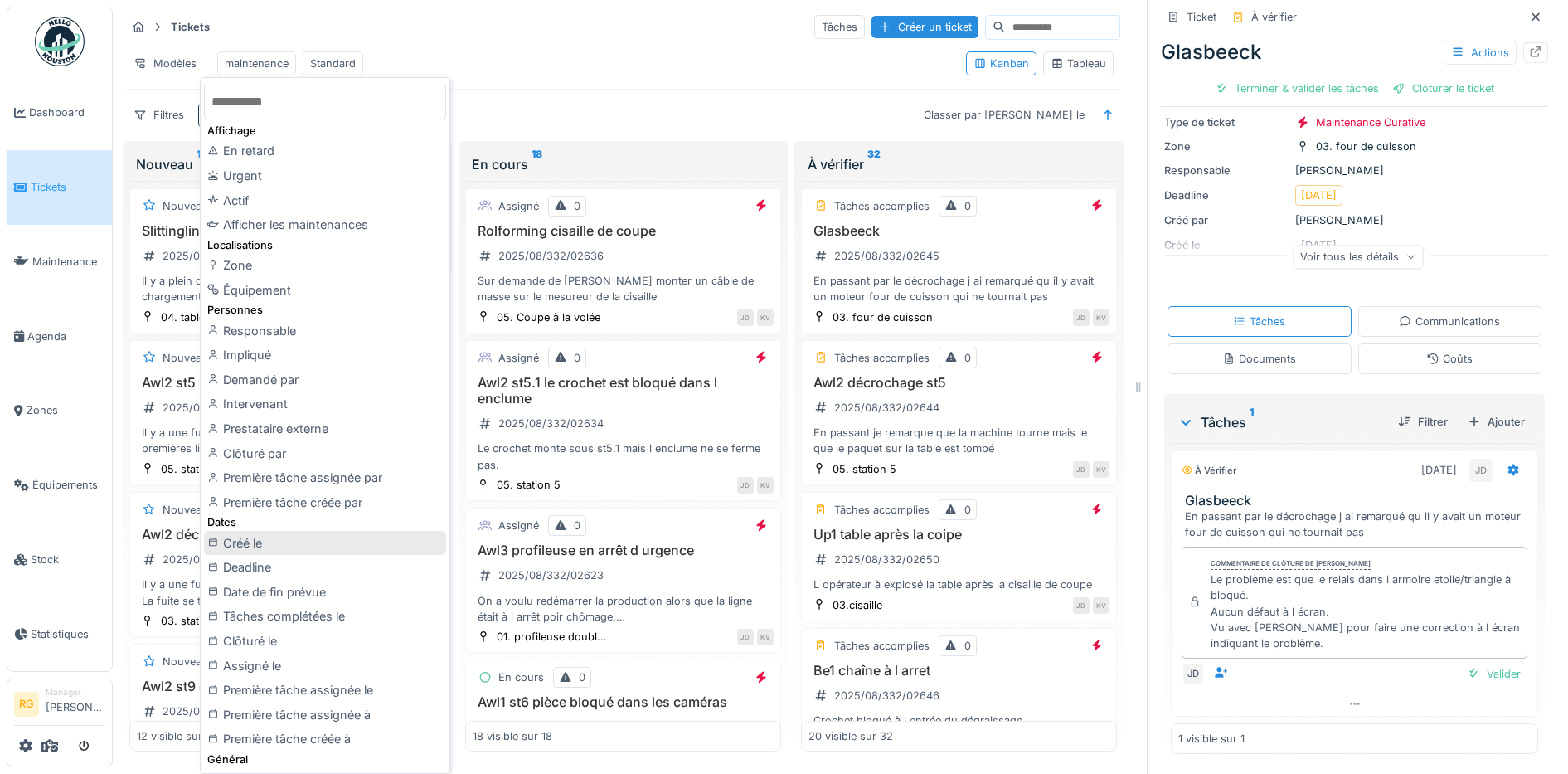
click at [241, 542] on div "Créé le" at bounding box center [325, 543] width 242 height 25
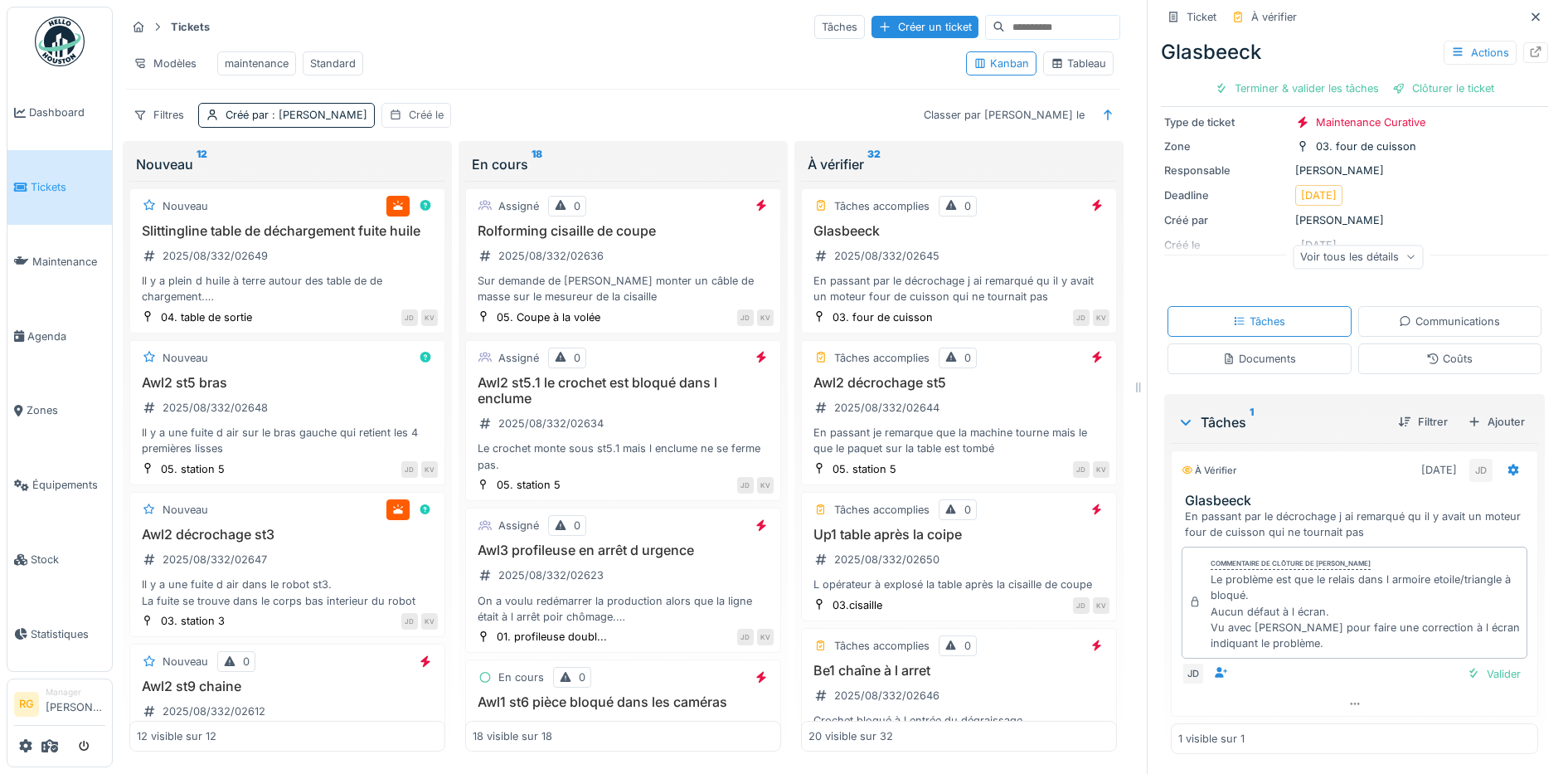
click at [438, 123] on div "Créé le" at bounding box center [426, 115] width 35 height 15
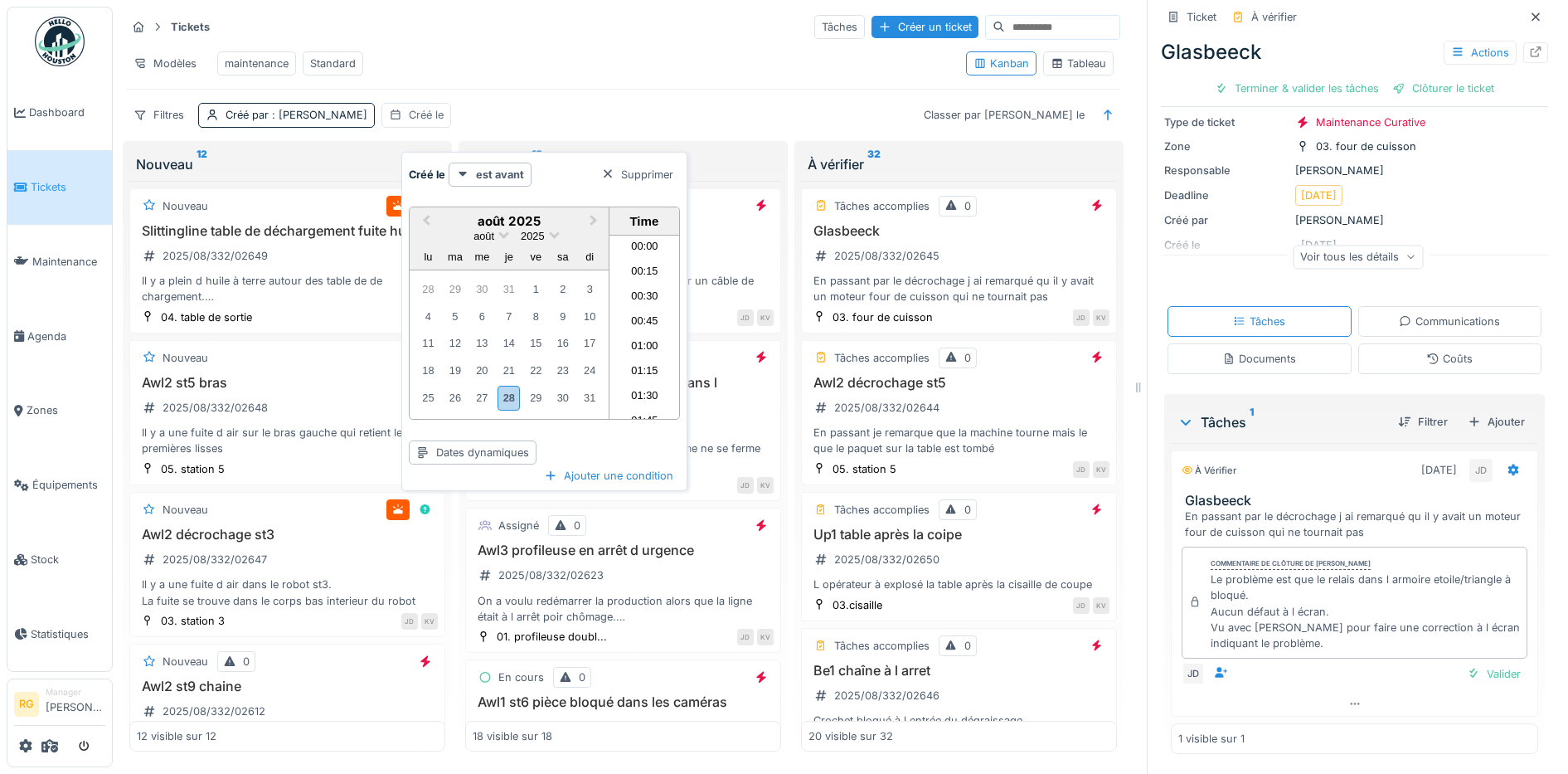
scroll to position [643, 0]
click at [485, 397] on div "27" at bounding box center [482, 398] width 22 height 22
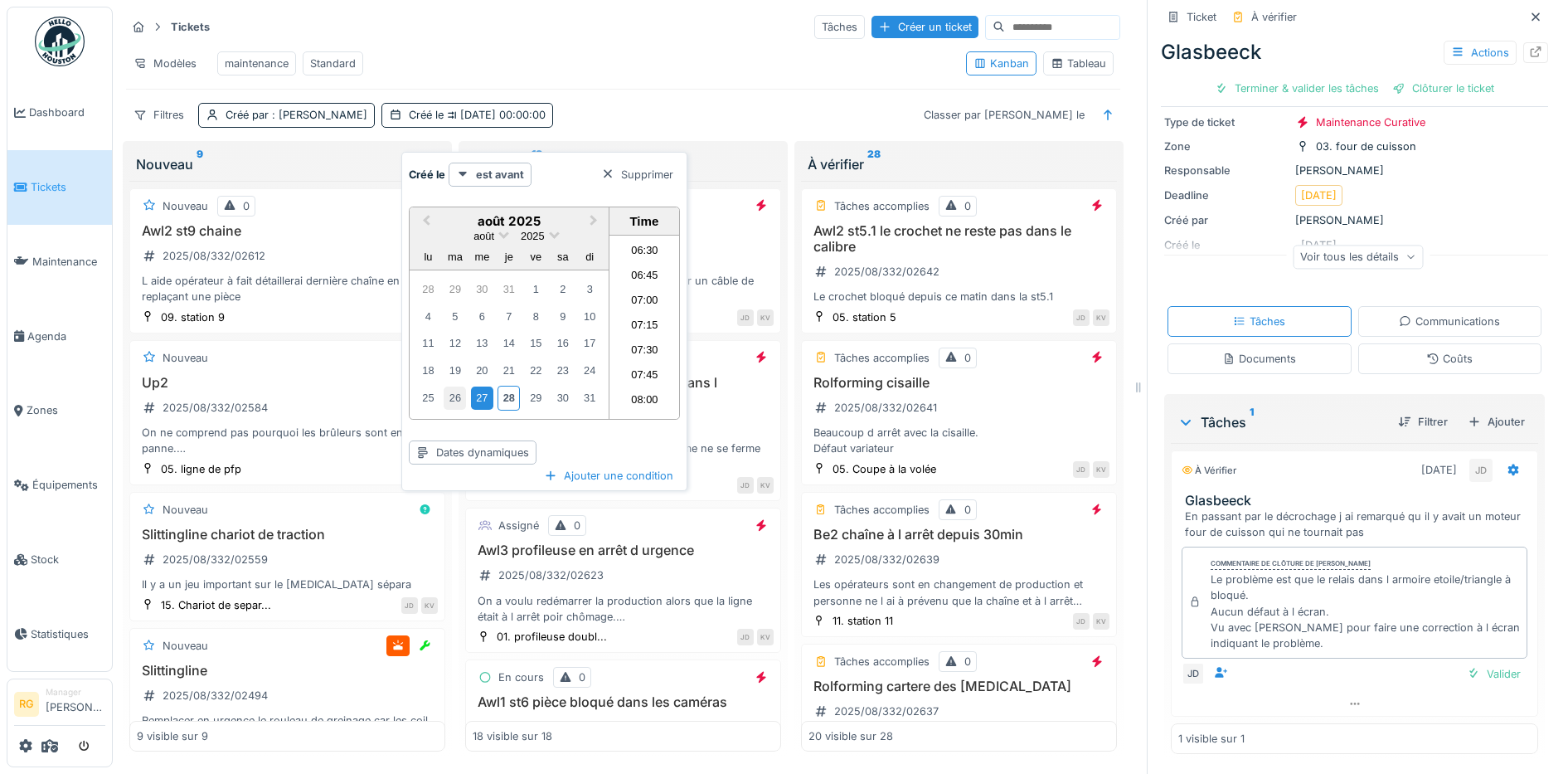
click at [461, 398] on div "26" at bounding box center [455, 398] width 22 height 22
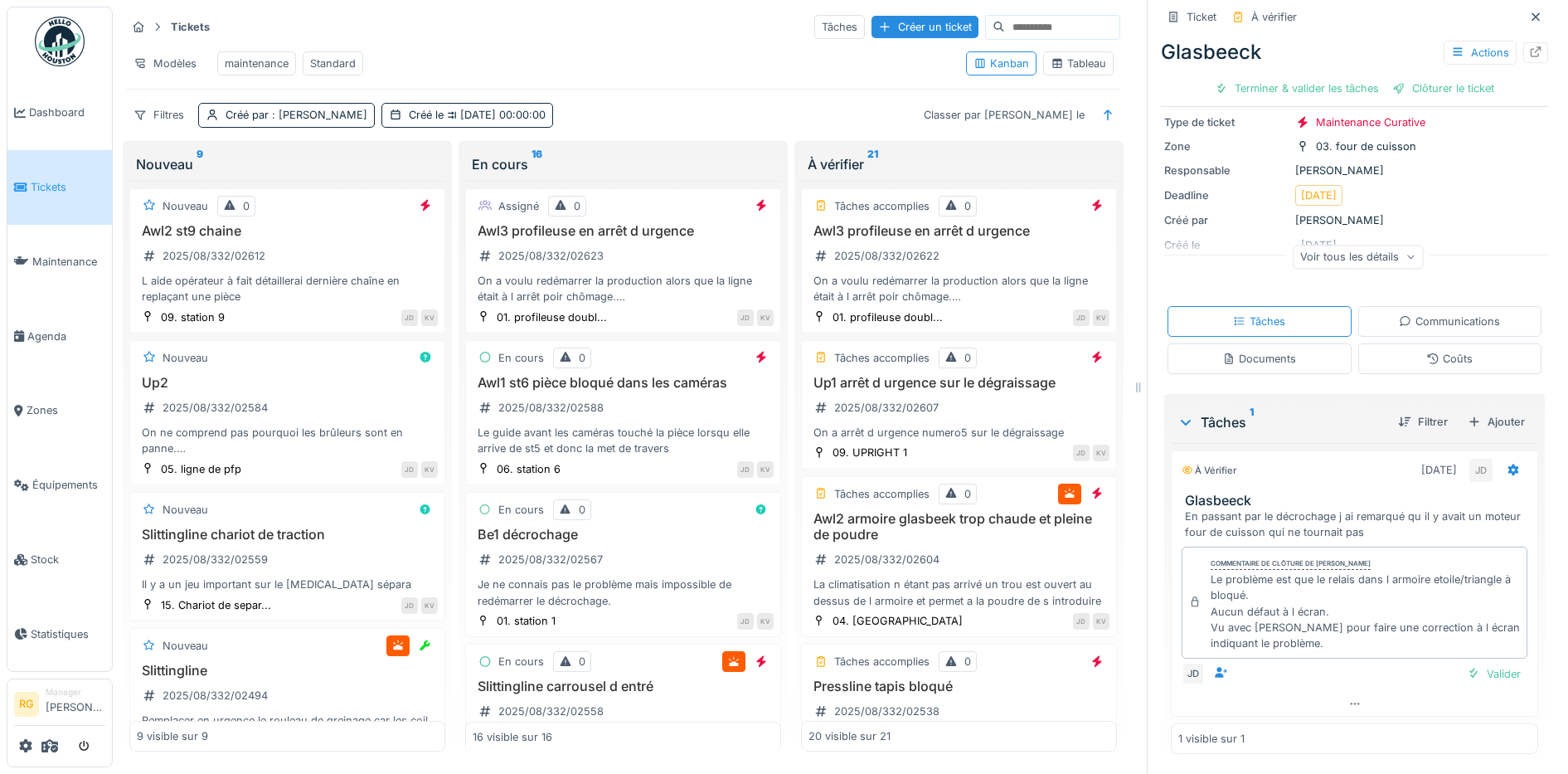
click at [536, 37] on div "Tickets Tâches Créer un ticket" at bounding box center [623, 27] width 994 height 27
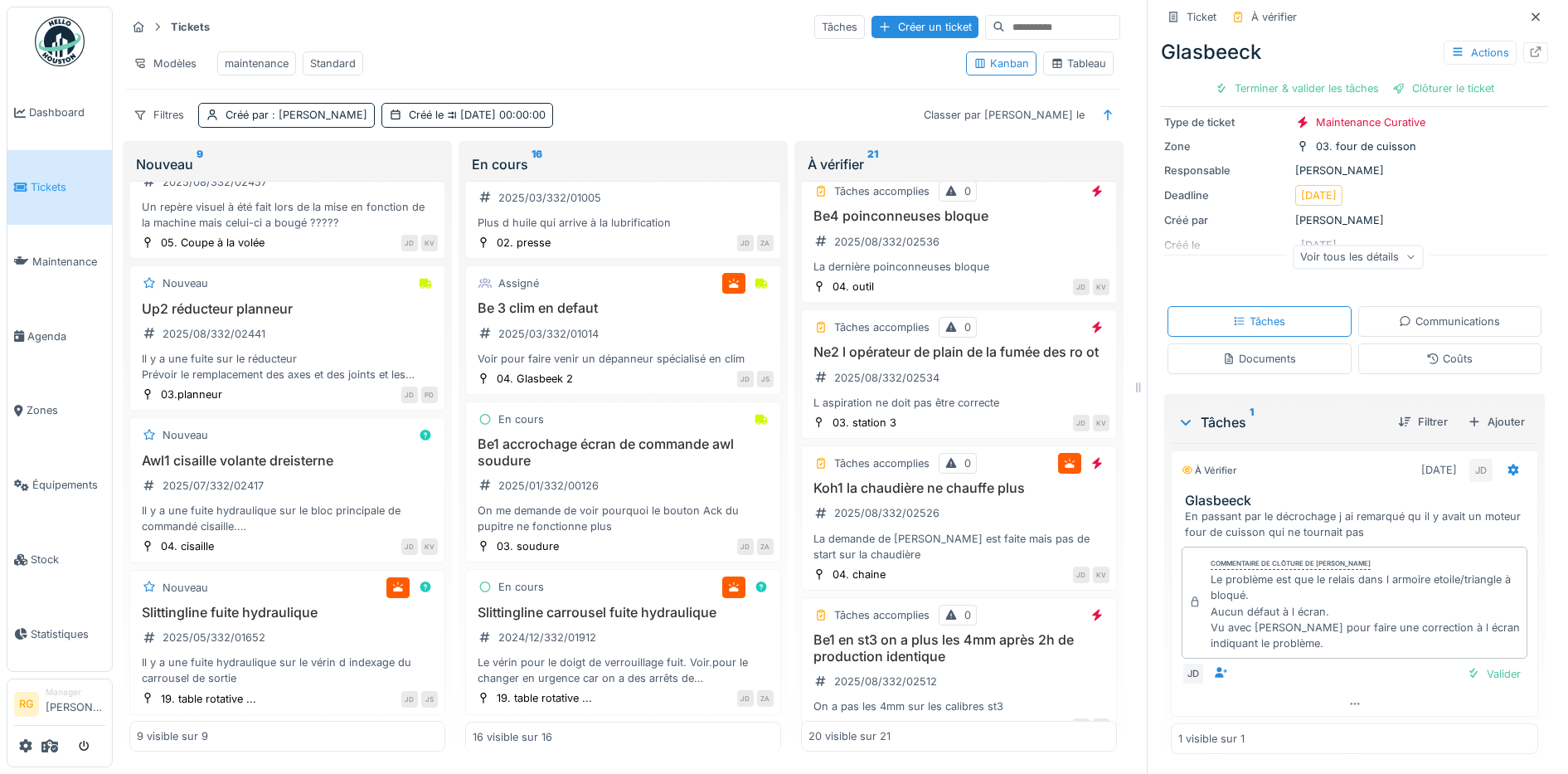
scroll to position [830, 0]
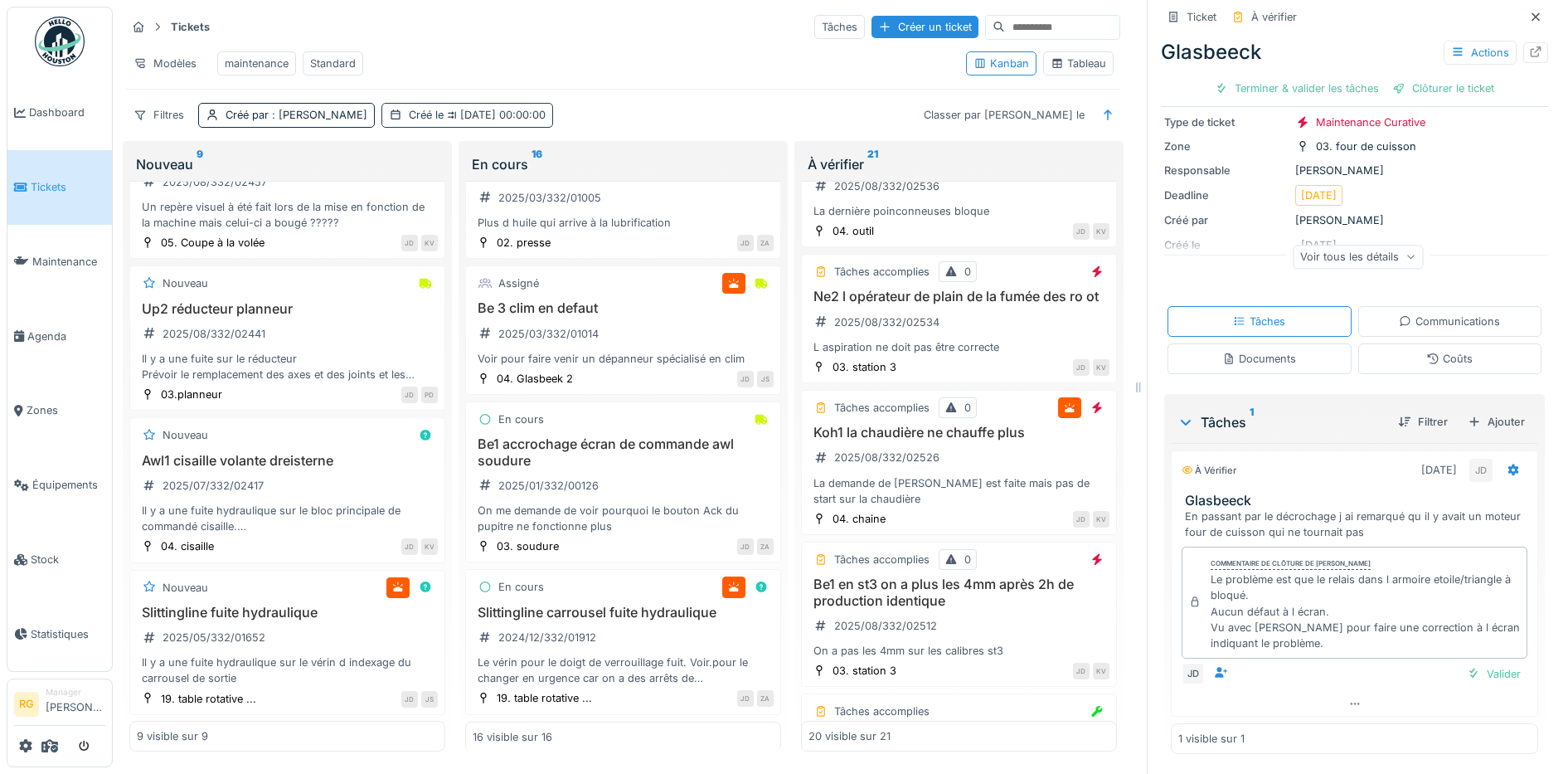
click at [449, 114] on div "Créé le [DATE] 00:00:00" at bounding box center [477, 115] width 137 height 15
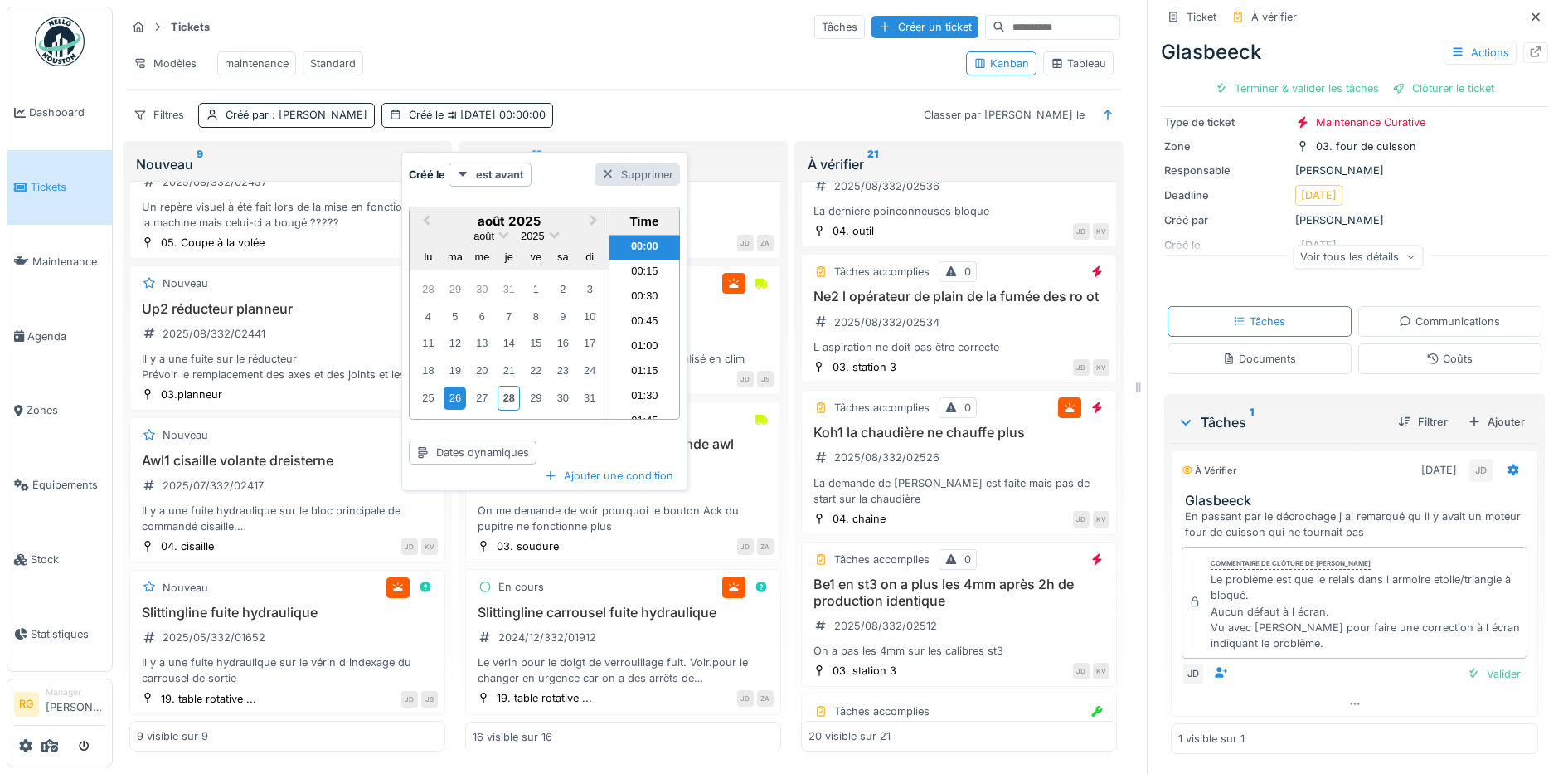
click at [612, 166] on div at bounding box center [607, 174] width 13 height 15
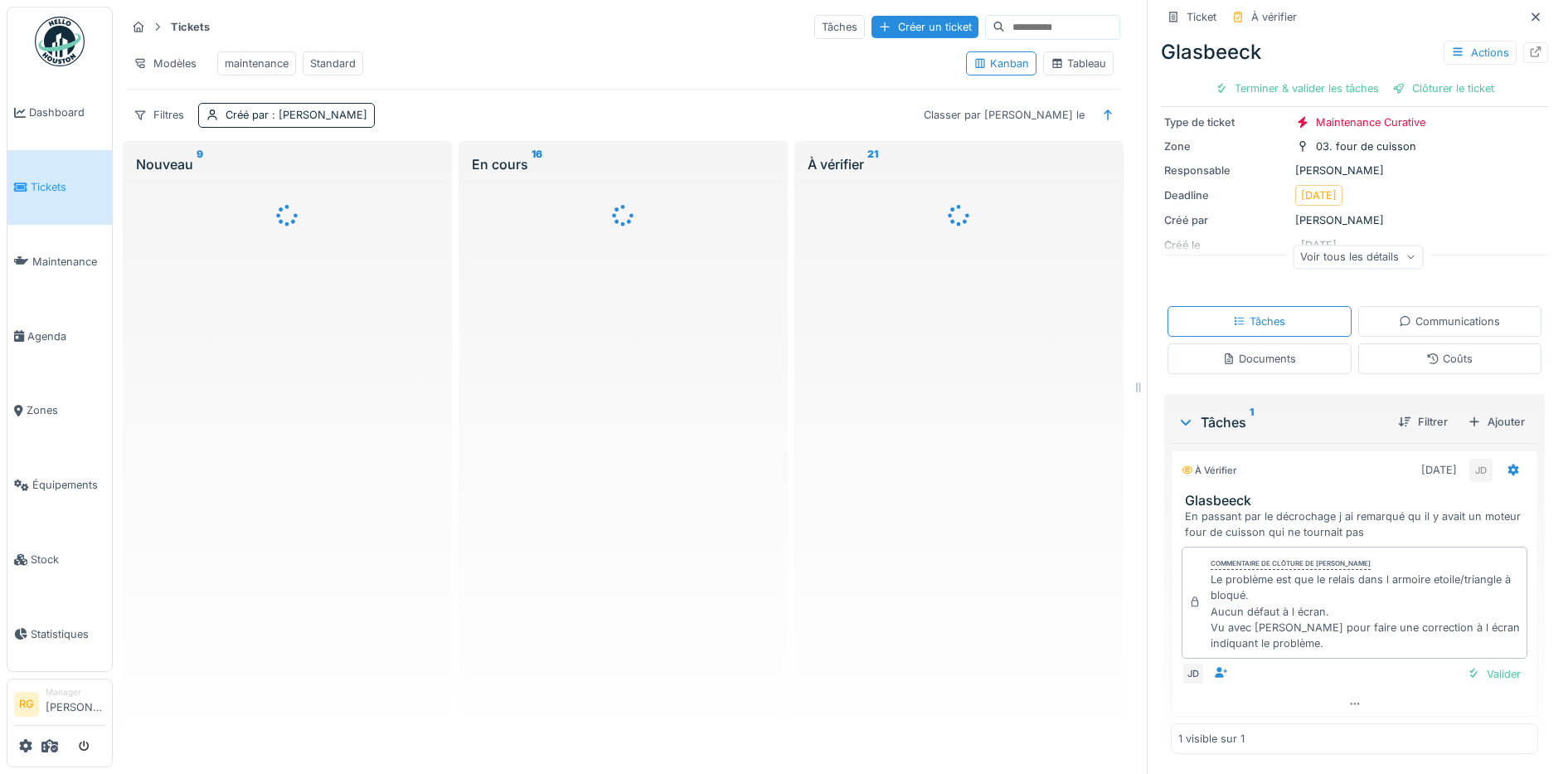
scroll to position [0, 0]
click at [360, 116] on span ": [PERSON_NAME]" at bounding box center [318, 115] width 99 height 13
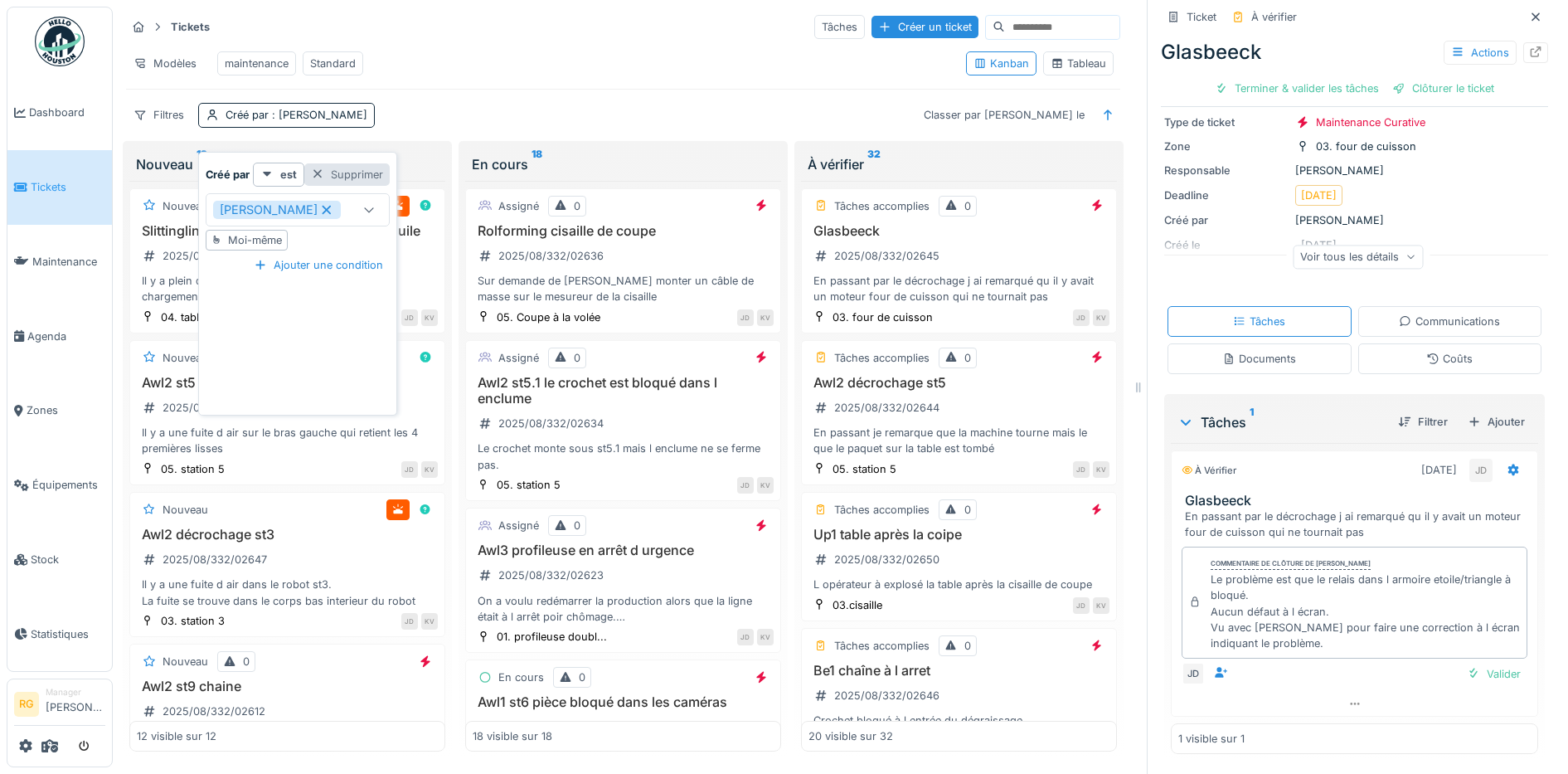
click at [343, 164] on div "Supprimer" at bounding box center [347, 175] width 86 height 22
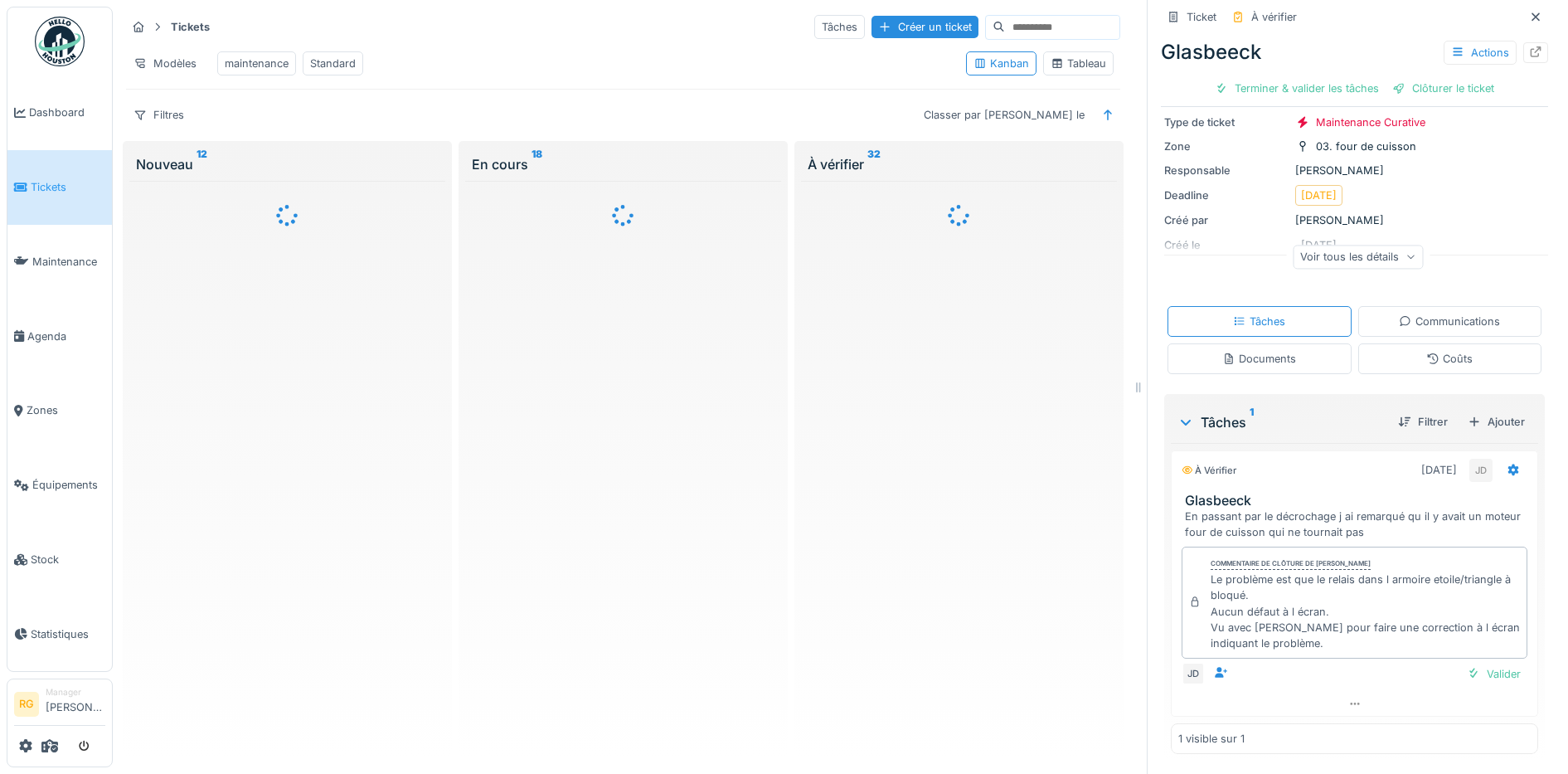
click at [1005, 15] on input at bounding box center [1062, 27] width 115 height 23
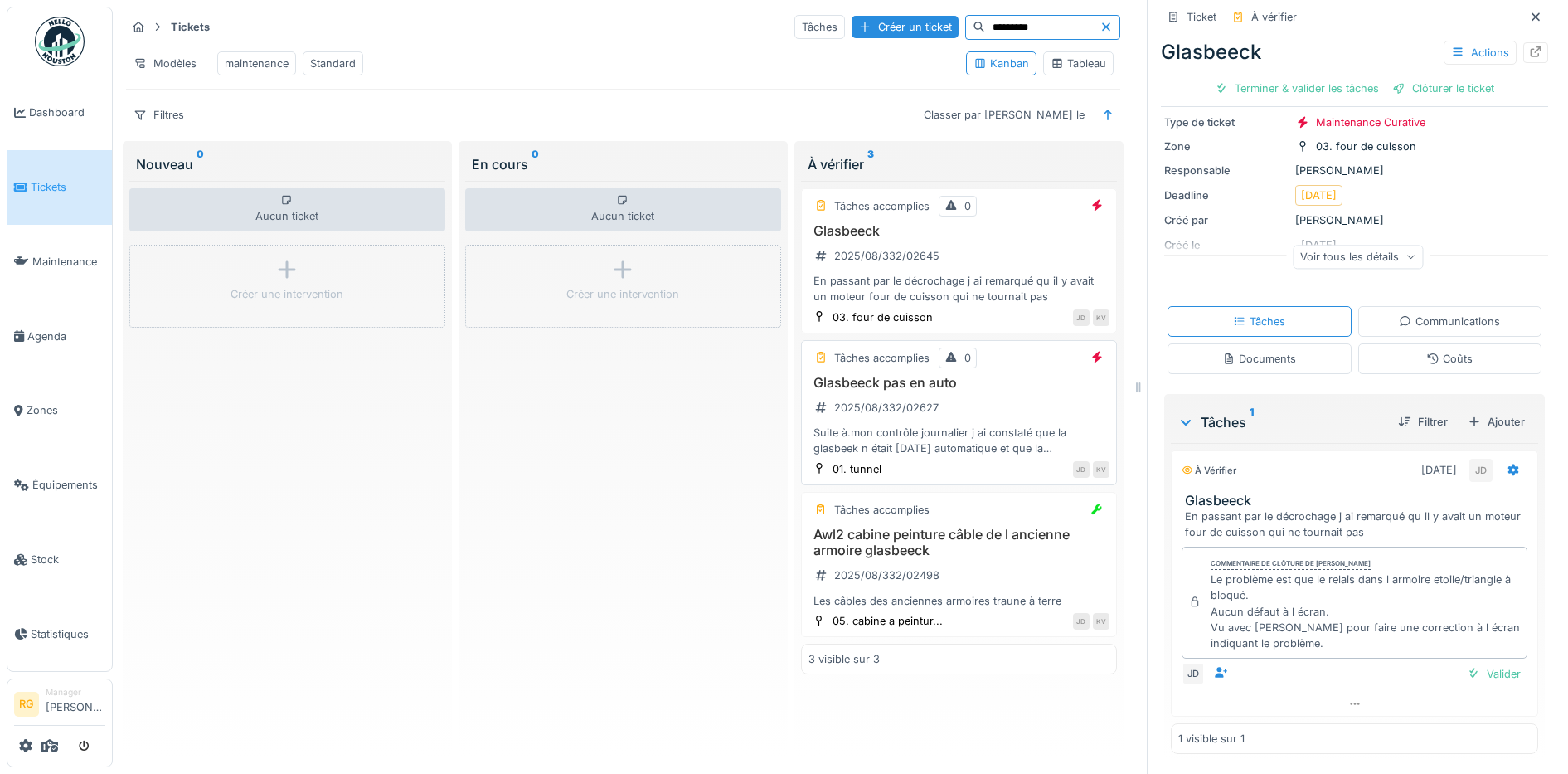
type input "*********"
click at [968, 404] on div "Glasbeeck pas en auto 2025/08/332/02627 Suite à.mon contrôle journalier j ai co…" at bounding box center [958, 416] width 301 height 82
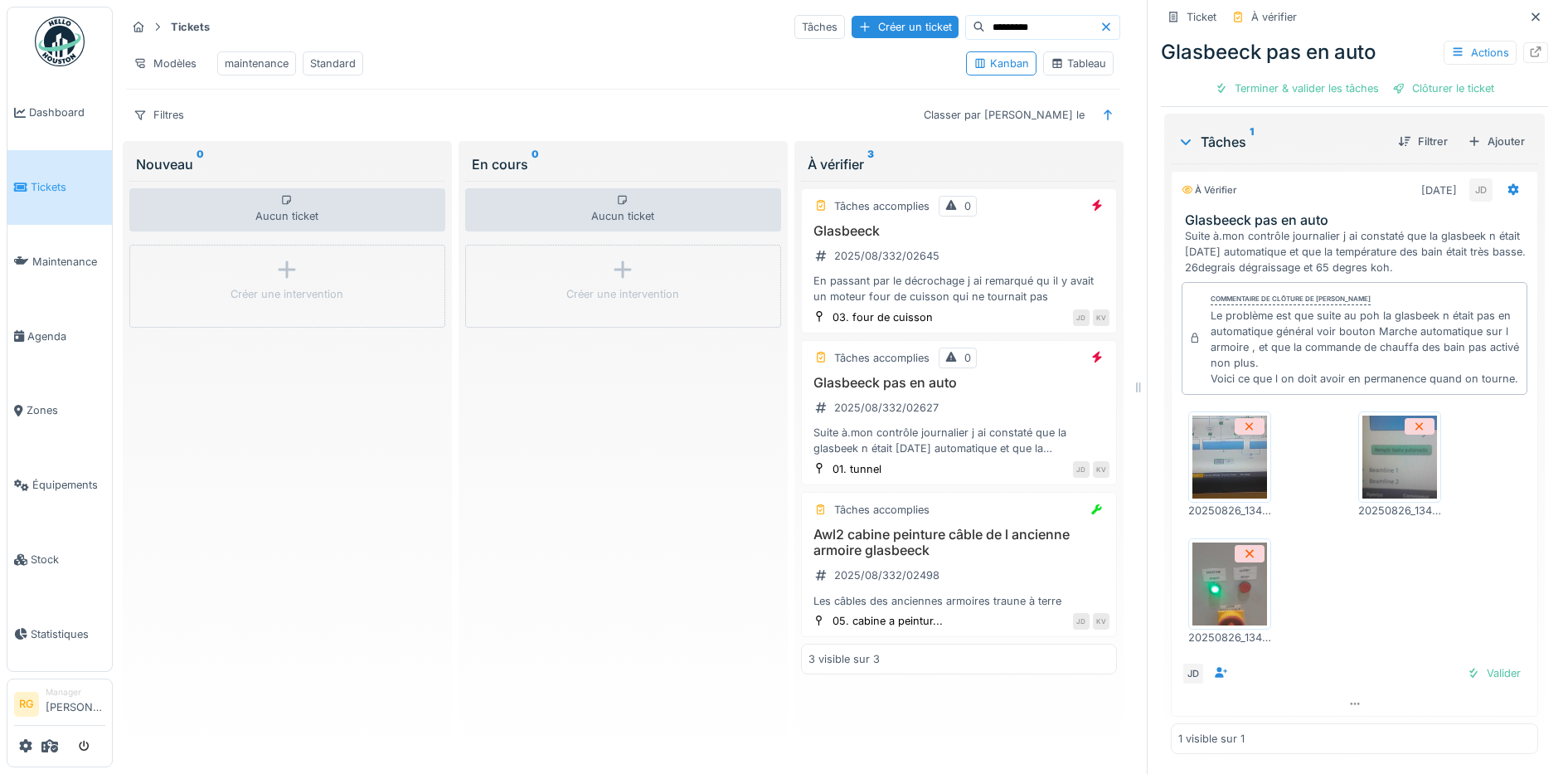
scroll to position [449, 0]
click at [1205, 453] on img at bounding box center [1229, 457] width 75 height 83
click at [1383, 450] on img at bounding box center [1399, 457] width 75 height 83
click at [1212, 573] on img at bounding box center [1229, 584] width 75 height 83
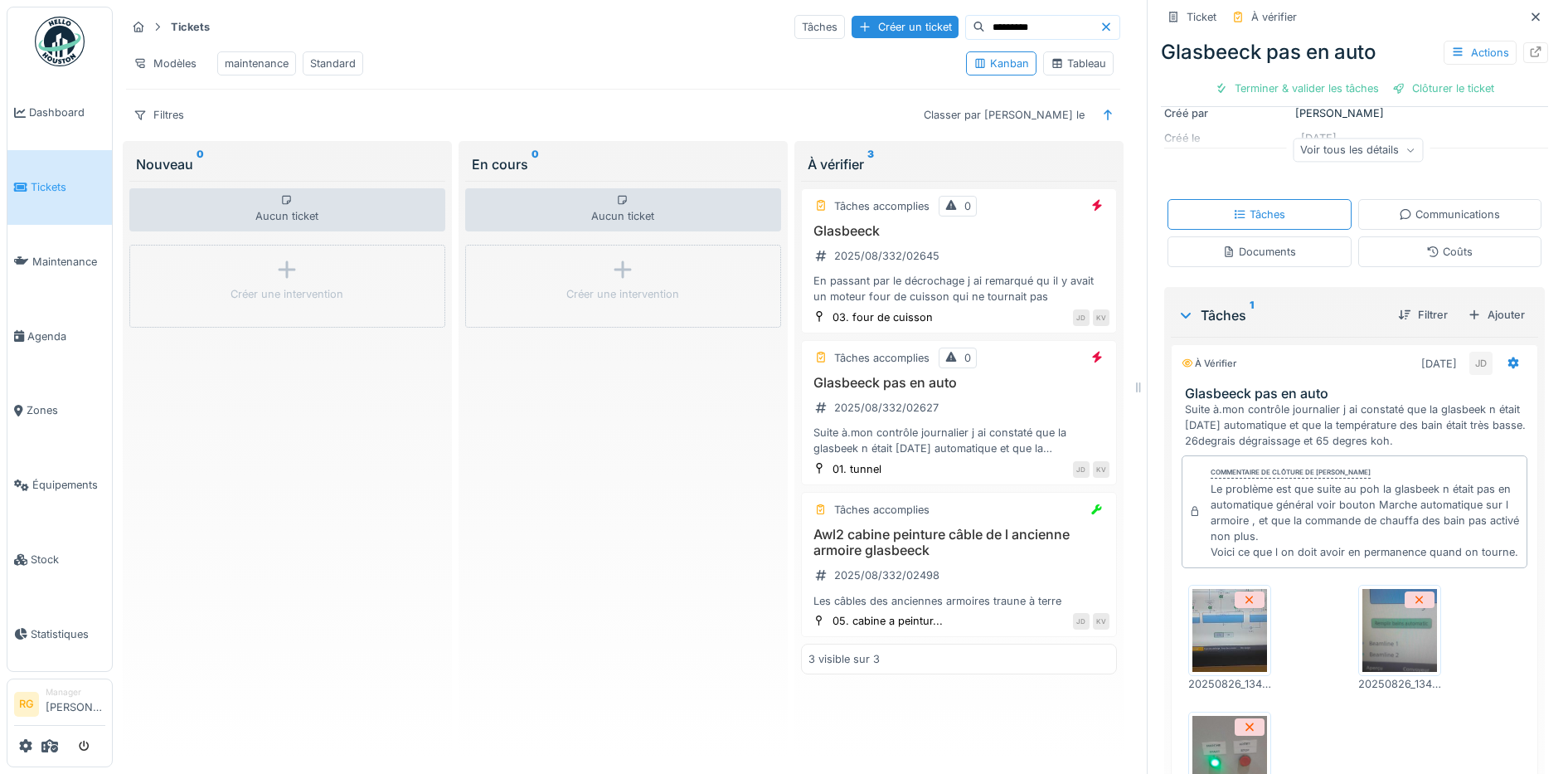
click at [1246, 243] on div "Documents" at bounding box center [1259, 251] width 74 height 15
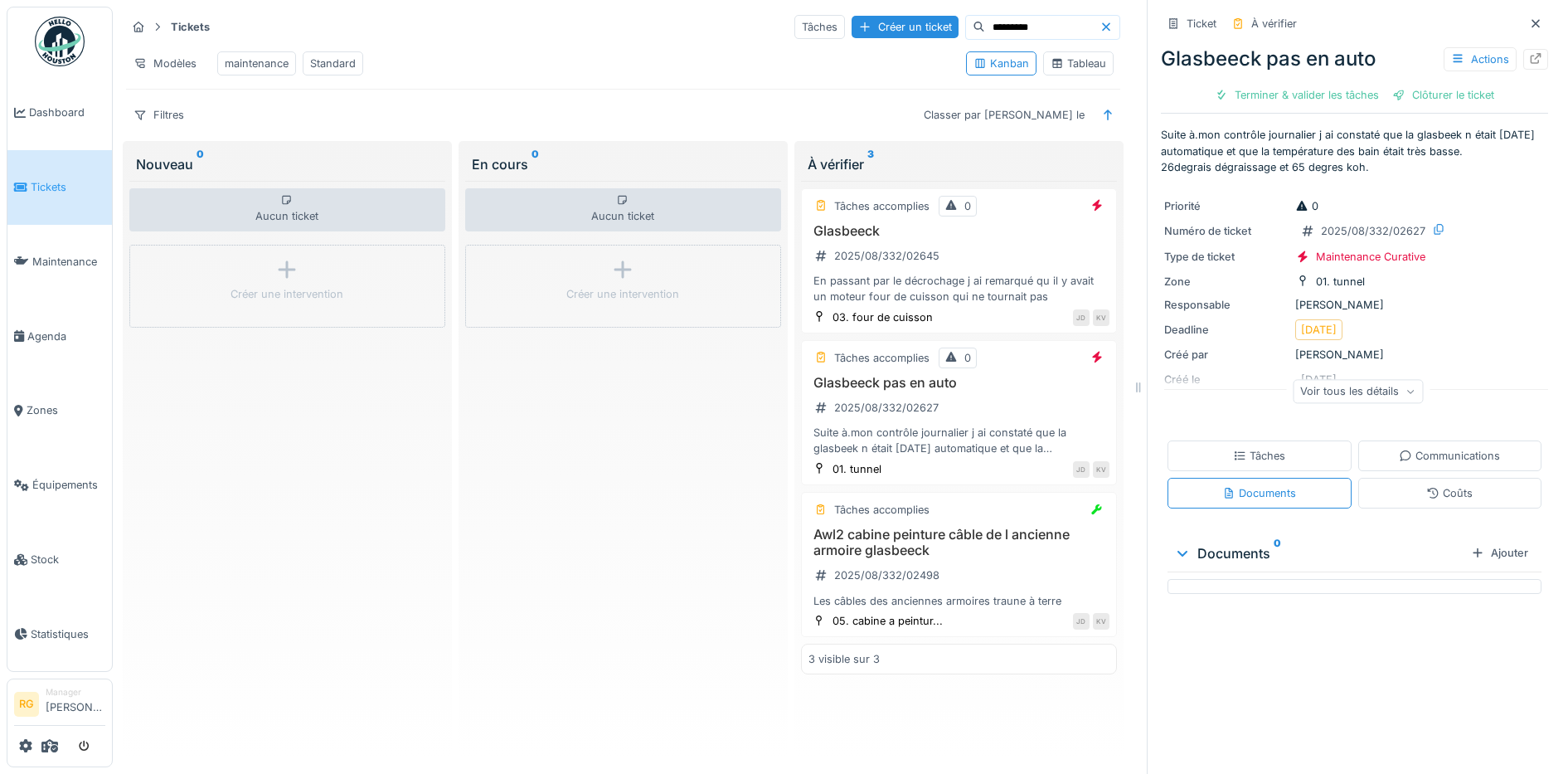
click at [1262, 441] on div "Tâches" at bounding box center [1259, 456] width 184 height 31
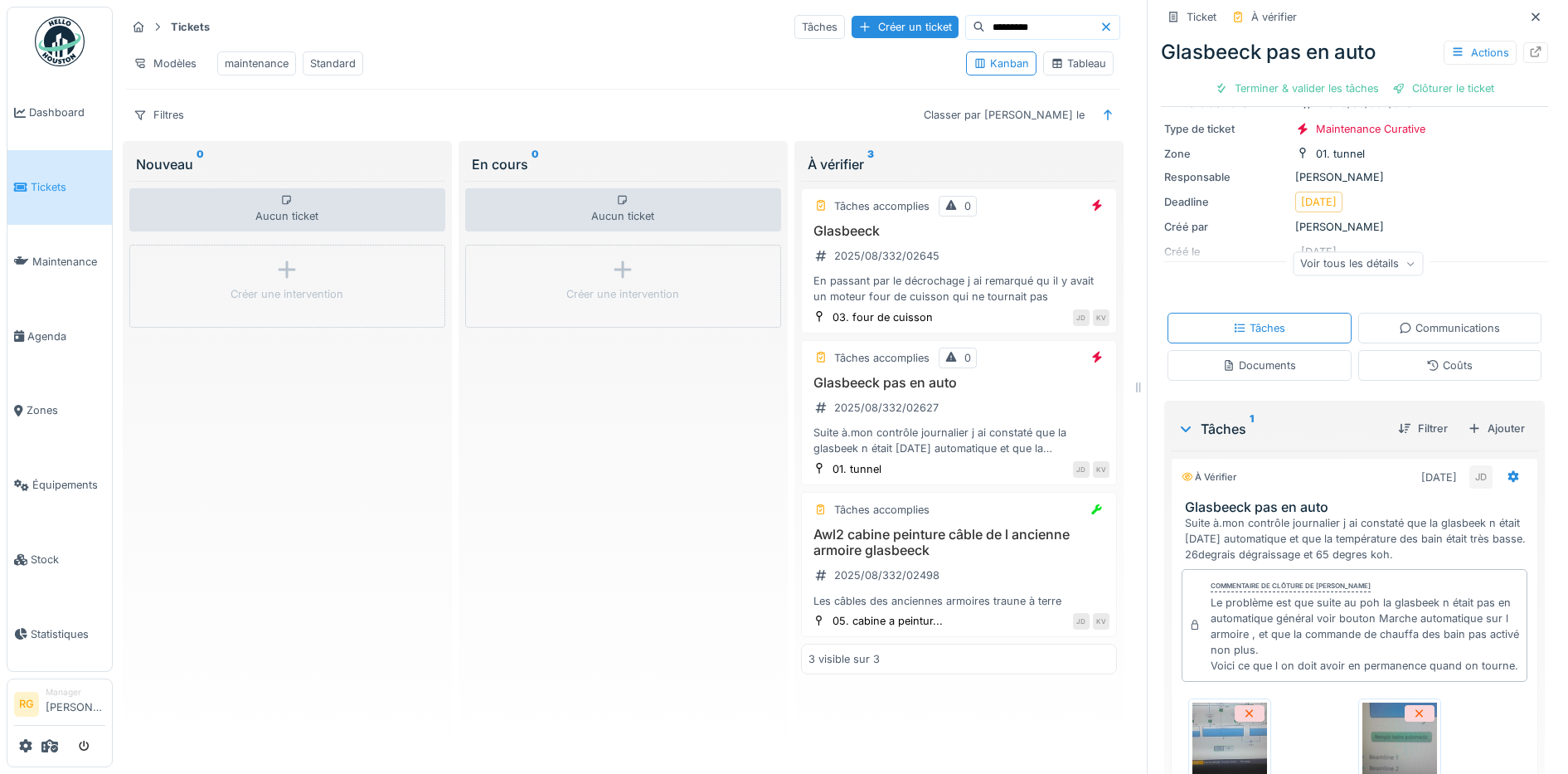
scroll to position [449, 0]
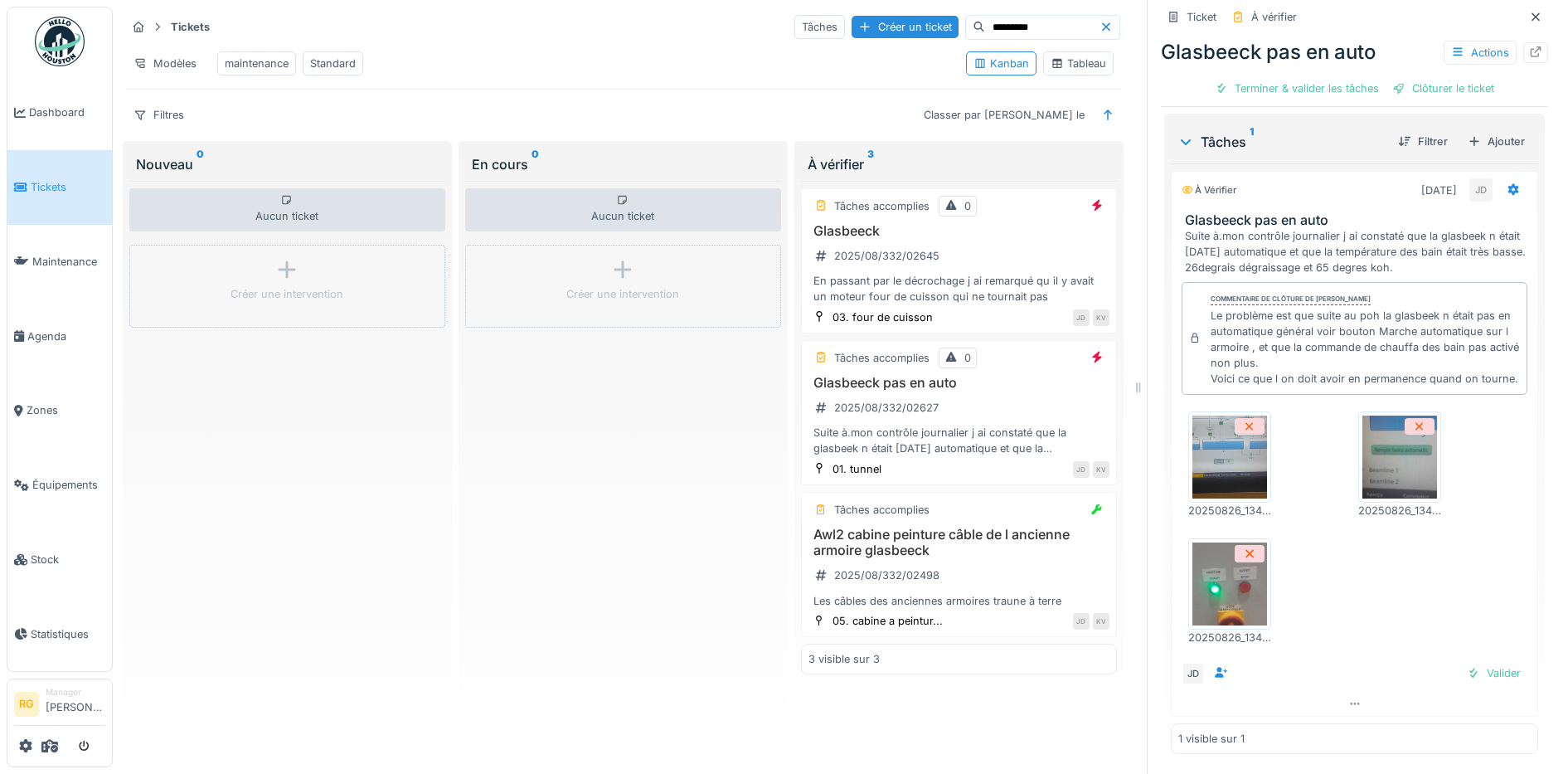
drag, startPoint x: 1223, startPoint y: 568, endPoint x: 1350, endPoint y: 658, distance: 155.7
click at [1350, 662] on div "JD Valider" at bounding box center [1355, 673] width 346 height 23
click at [1228, 574] on img at bounding box center [1229, 584] width 75 height 83
click at [1215, 452] on img at bounding box center [1229, 457] width 75 height 83
click at [1372, 444] on img at bounding box center [1399, 457] width 75 height 83
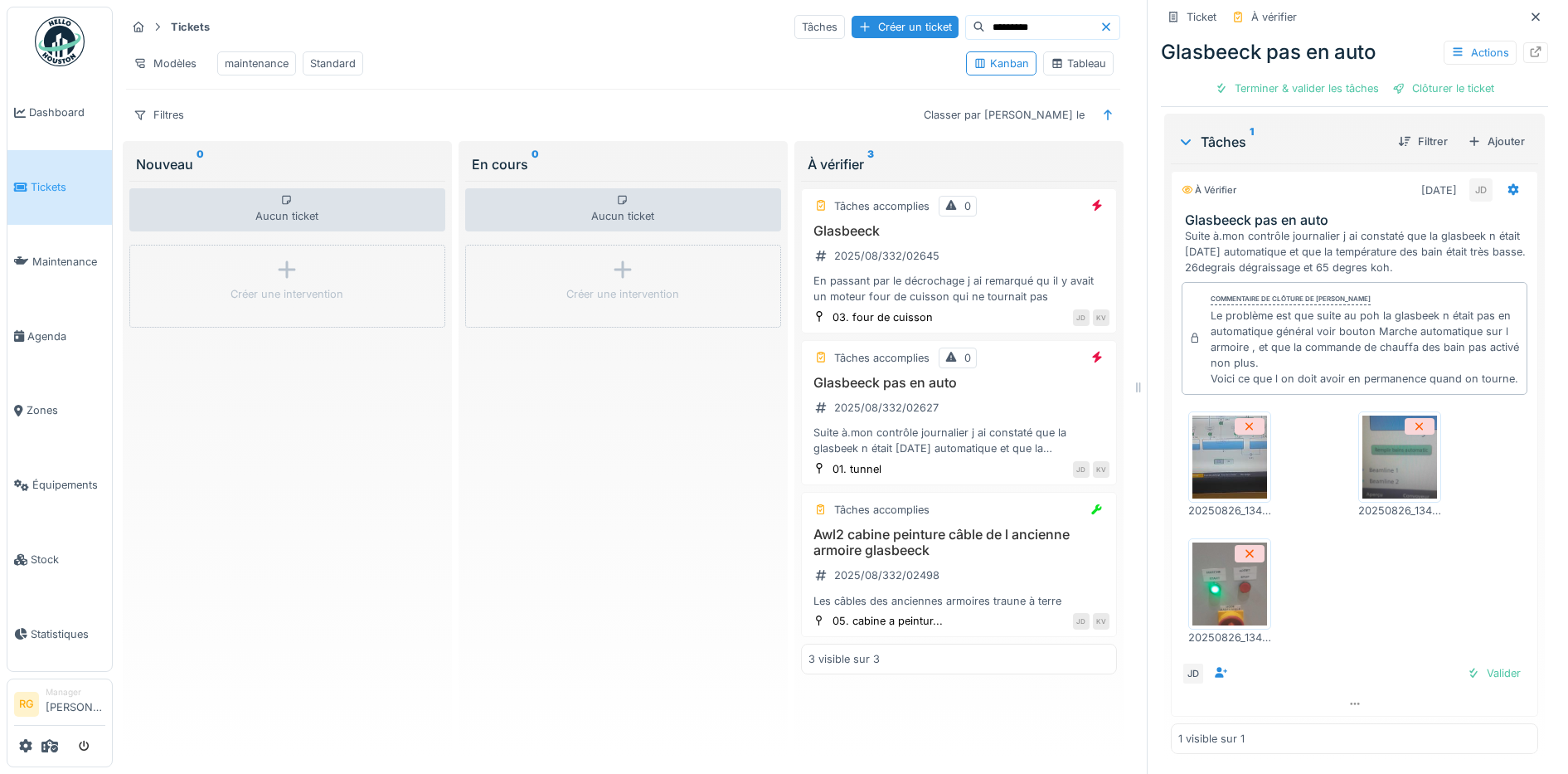
click at [1099, 21] on icon at bounding box center [1105, 27] width 13 height 11
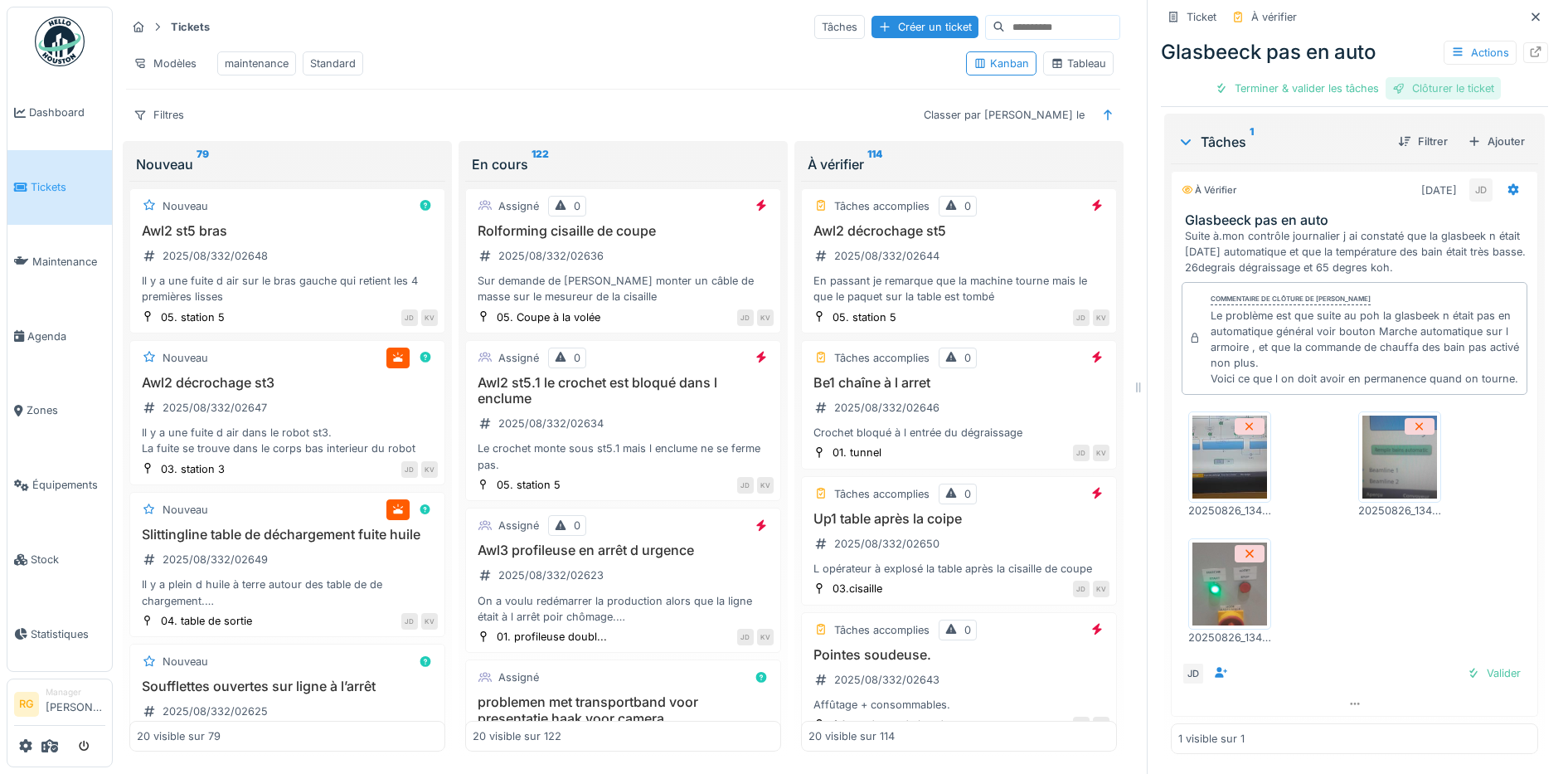
scroll to position [0, 0]
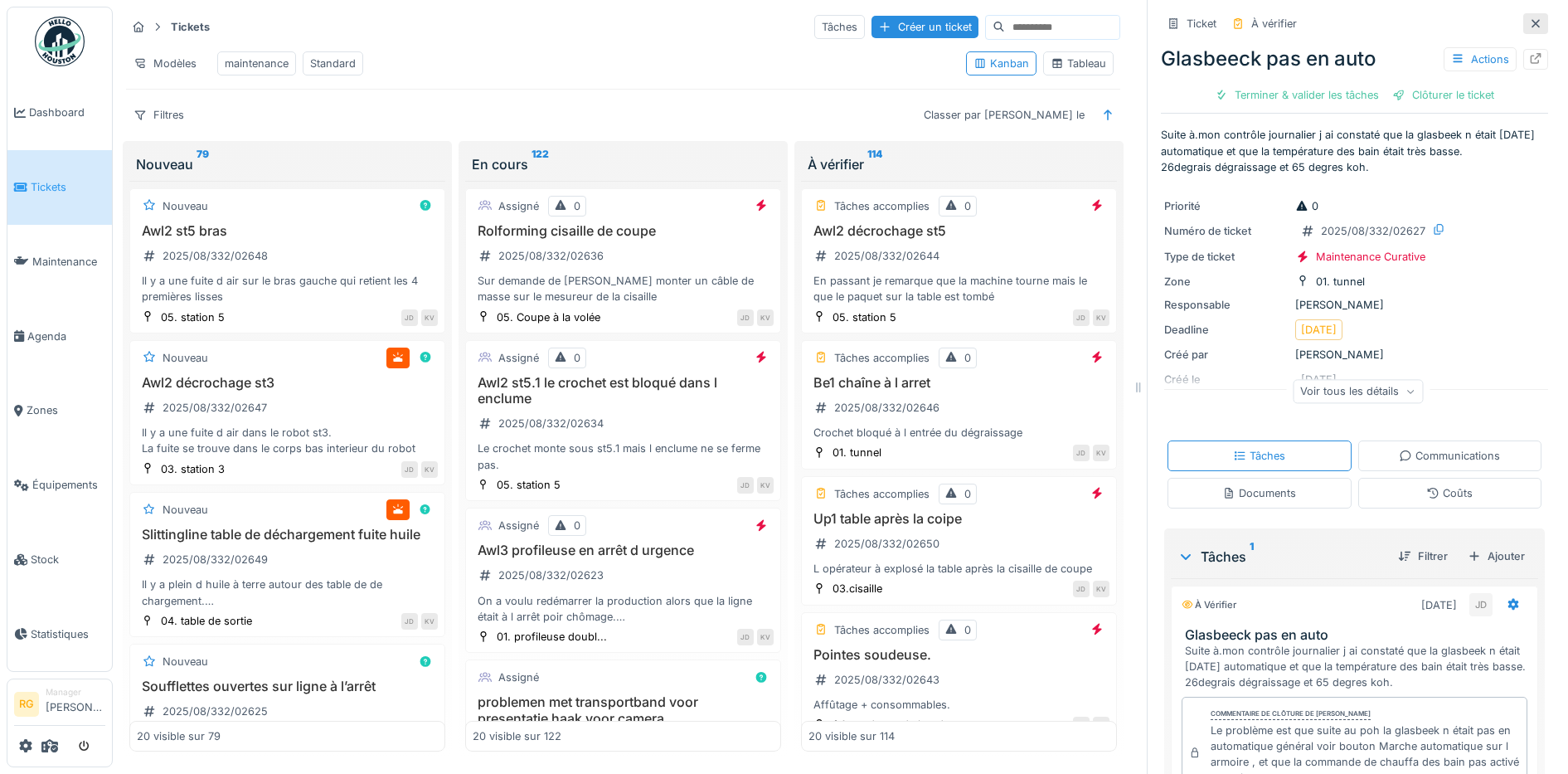
click at [1531, 19] on icon at bounding box center [1535, 23] width 9 height 9
